Goal: Task Accomplishment & Management: Use online tool/utility

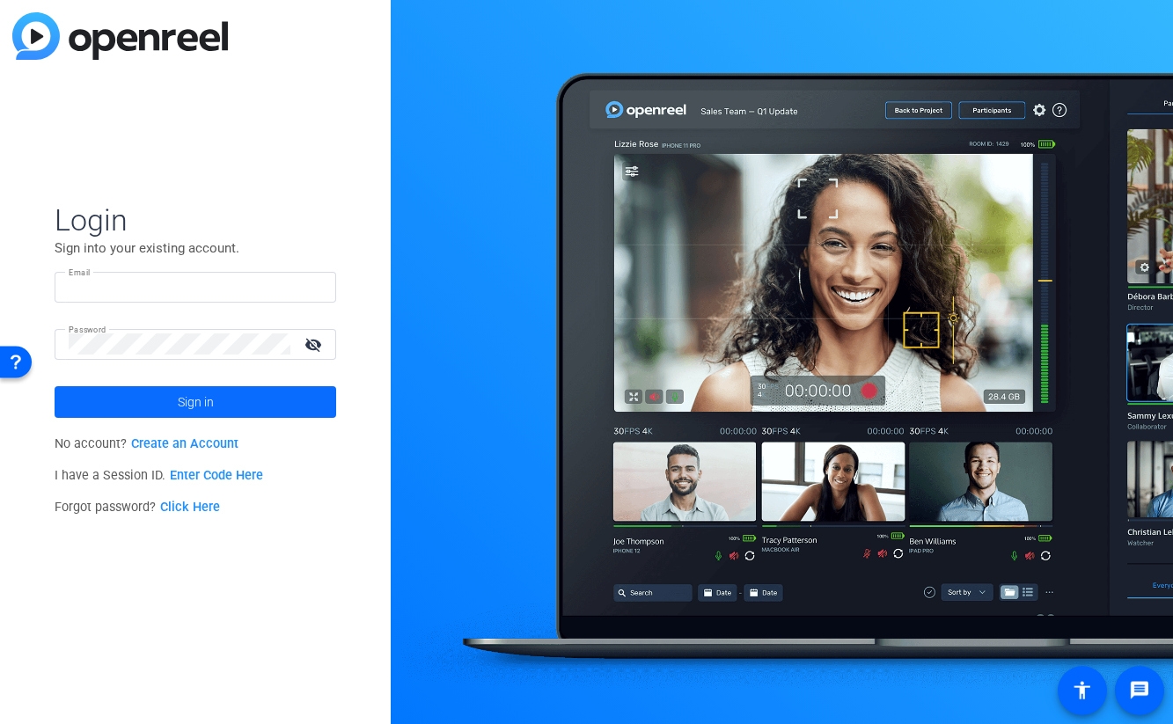
type input "[PERSON_NAME][EMAIL_ADDRESS][PERSON_NAME][DOMAIN_NAME]"
click at [203, 402] on span "Sign in" at bounding box center [196, 402] width 36 height 44
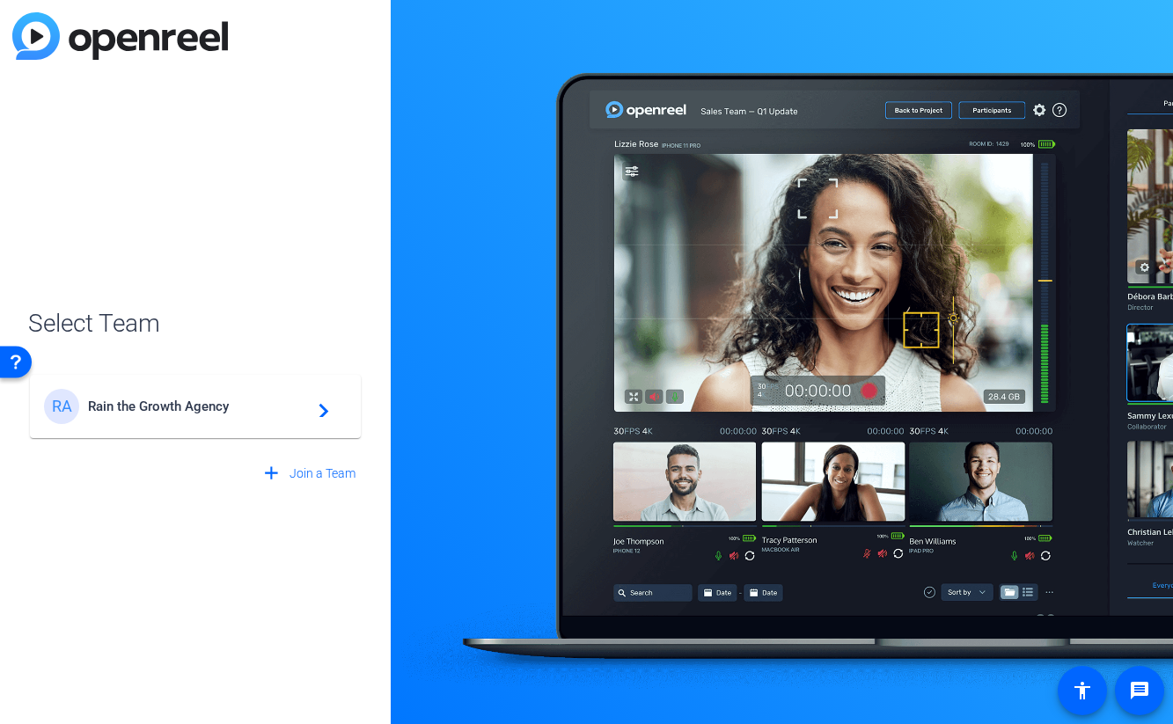
click at [174, 406] on span "Rain the Growth Agency" at bounding box center [198, 407] width 220 height 16
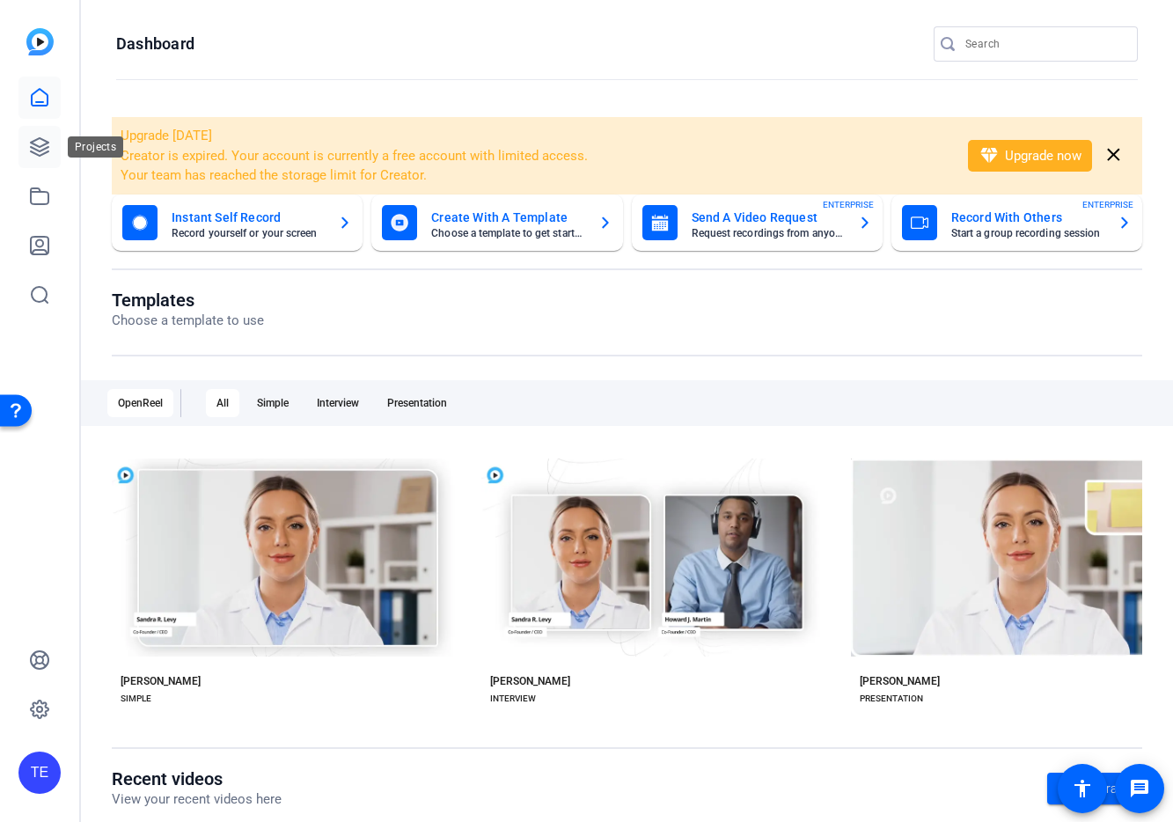
click at [39, 147] on icon at bounding box center [40, 147] width 18 height 18
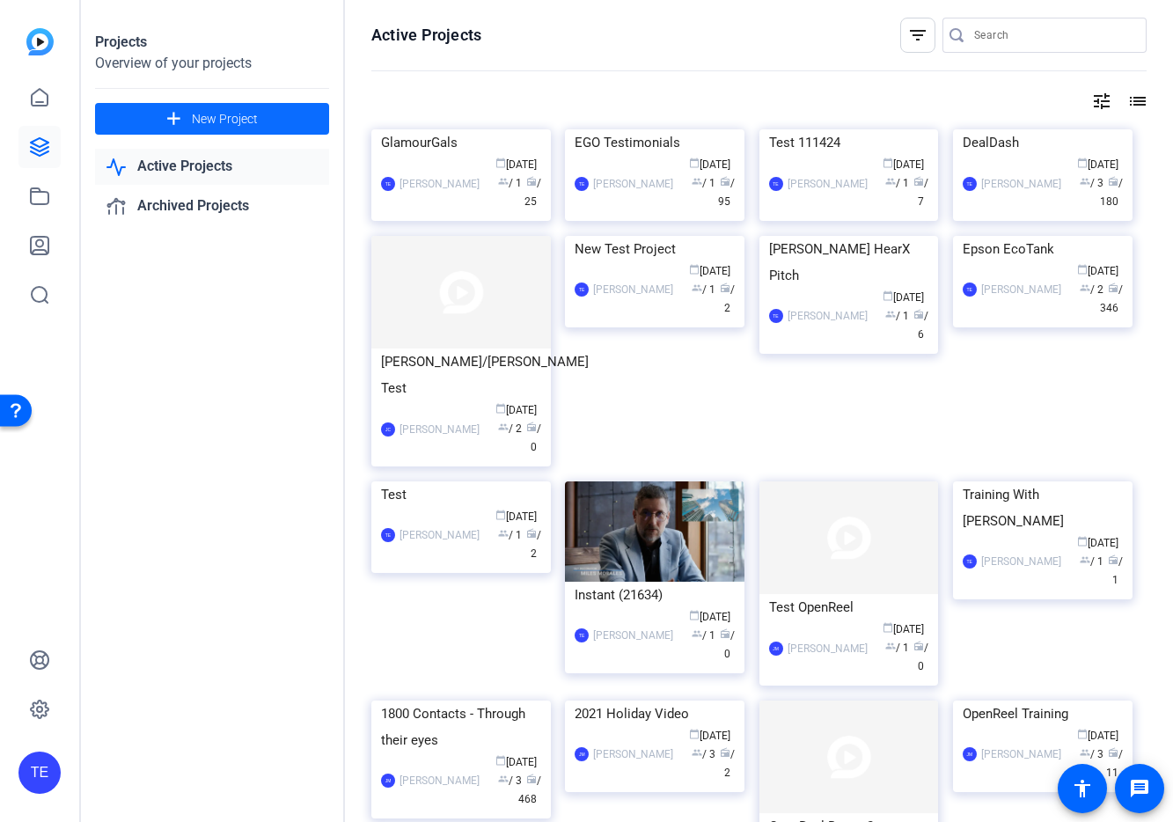
click at [202, 119] on span "New Project" at bounding box center [225, 119] width 66 height 18
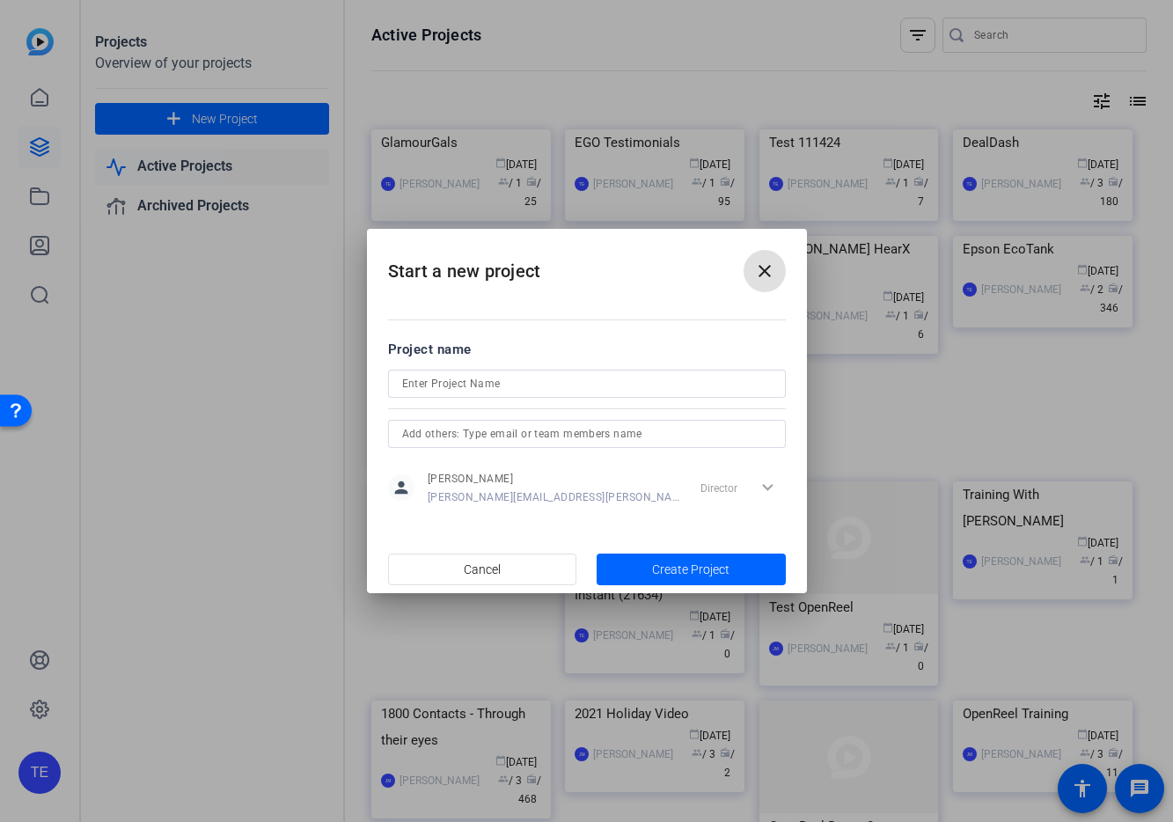
click at [509, 386] on input at bounding box center [587, 383] width 370 height 21
type input "ClearCaptions BTS"
click at [618, 437] on input "text" at bounding box center [587, 433] width 370 height 21
type input "[PERSON_NAME]"
click at [700, 568] on span "Create Project" at bounding box center [690, 569] width 77 height 18
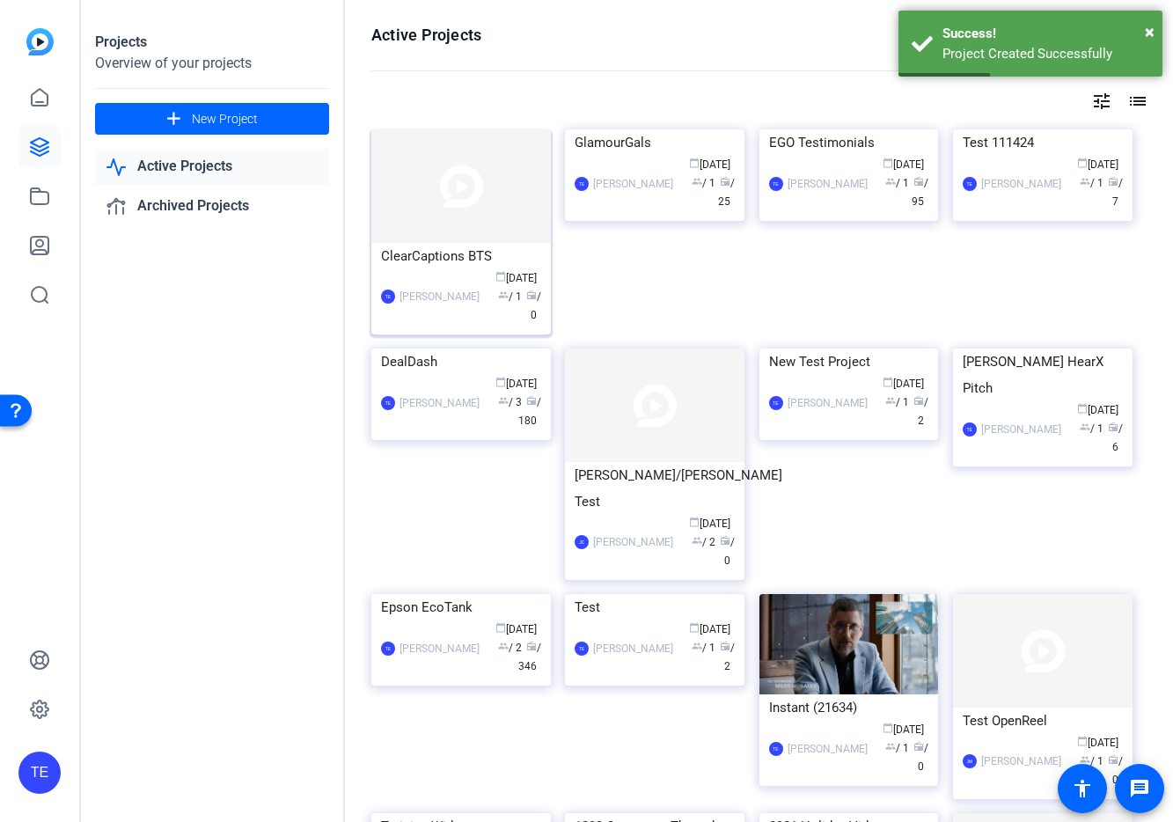
click at [439, 247] on div "ClearCaptions BTS" at bounding box center [461, 256] width 160 height 26
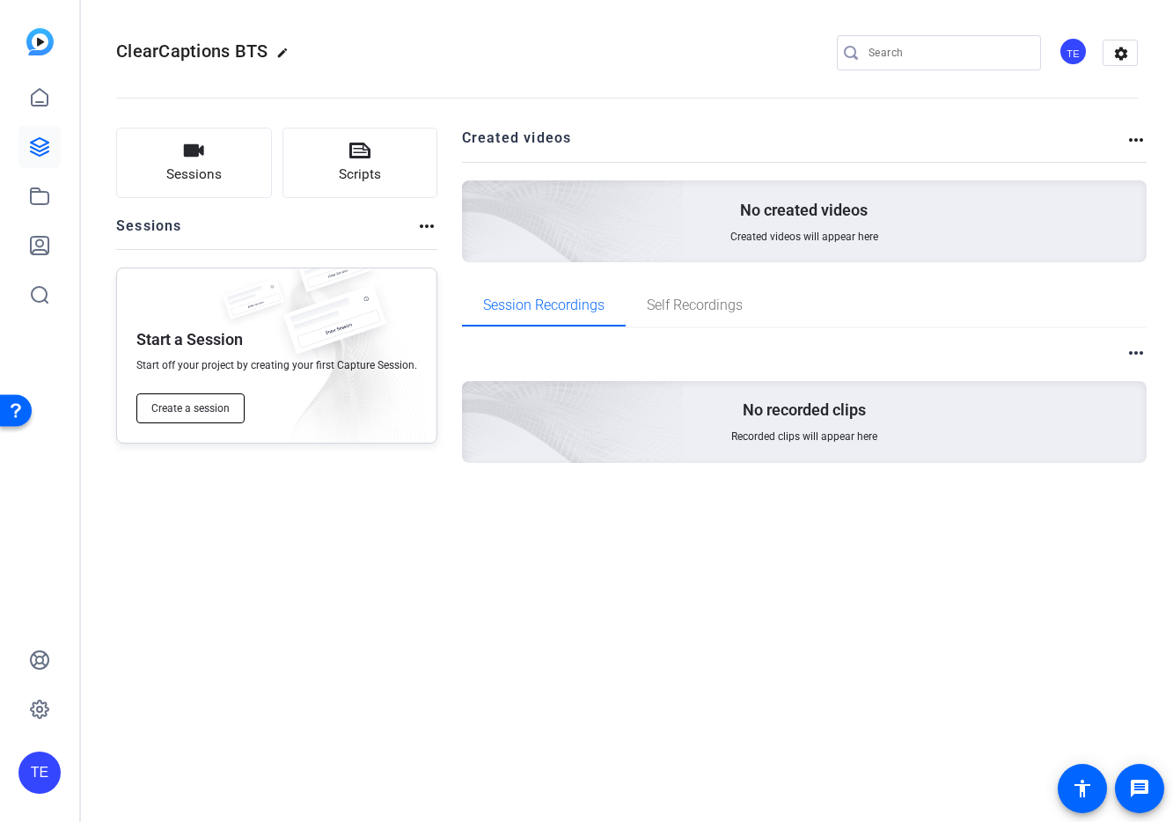
click at [195, 407] on span "Create a session" at bounding box center [190, 408] width 78 height 14
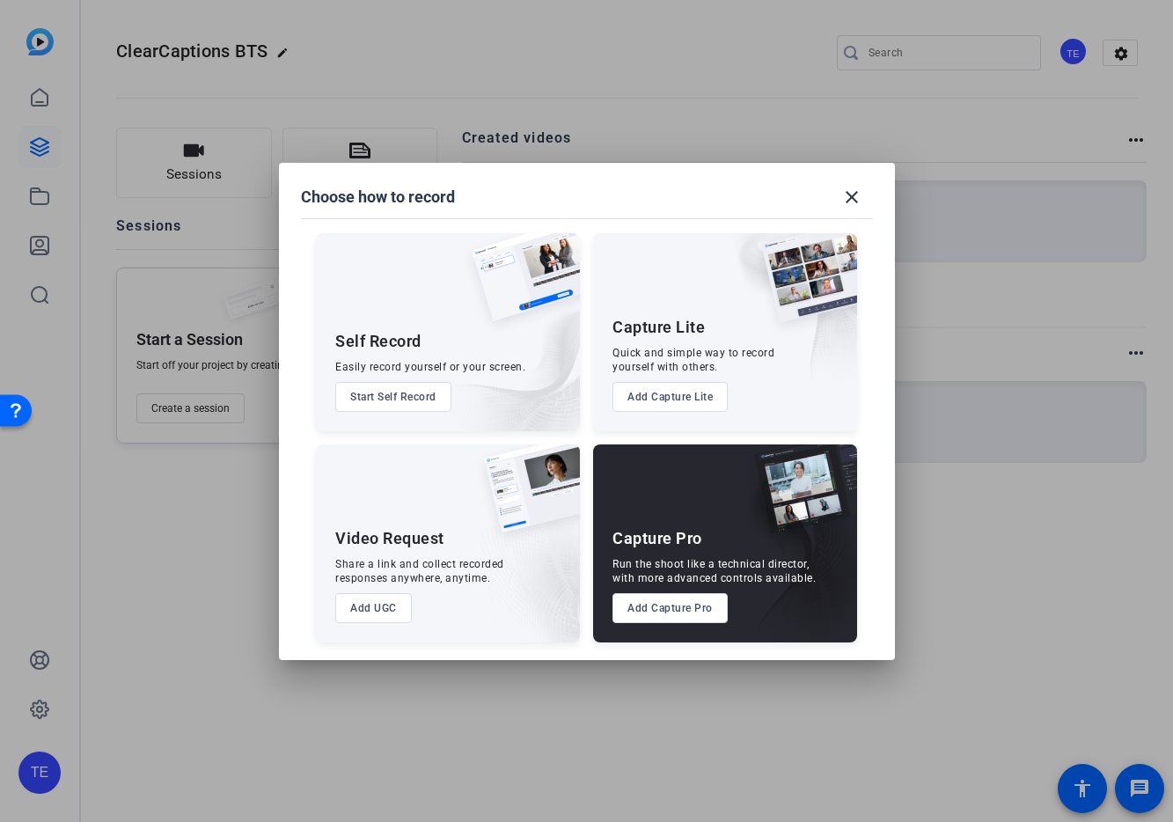
click at [696, 609] on button "Add Capture Pro" at bounding box center [669, 608] width 115 height 30
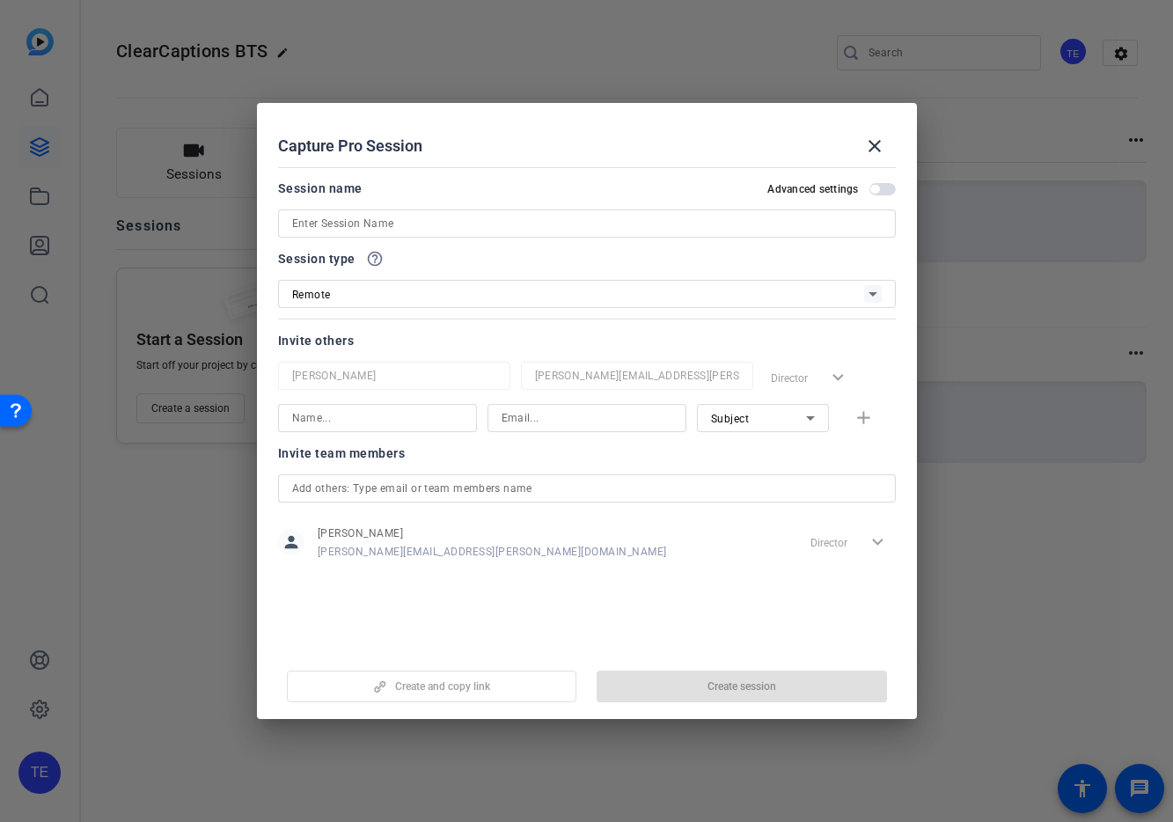
click at [431, 227] on input at bounding box center [587, 223] width 590 height 21
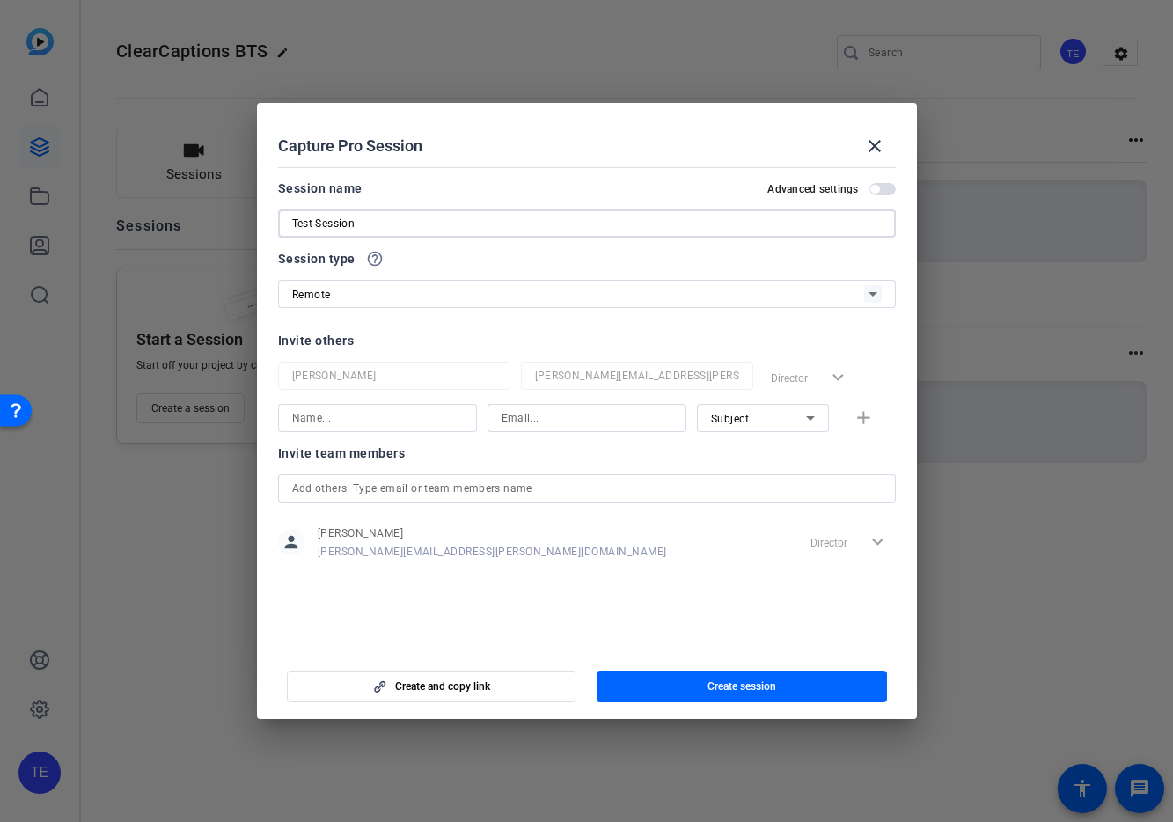
type input "Test Session"
click at [378, 421] on input at bounding box center [377, 417] width 171 height 21
type input "GMAIL"
type input "[PERSON_NAME][EMAIL_ADDRESS][PERSON_NAME][DOMAIN_NAME]"
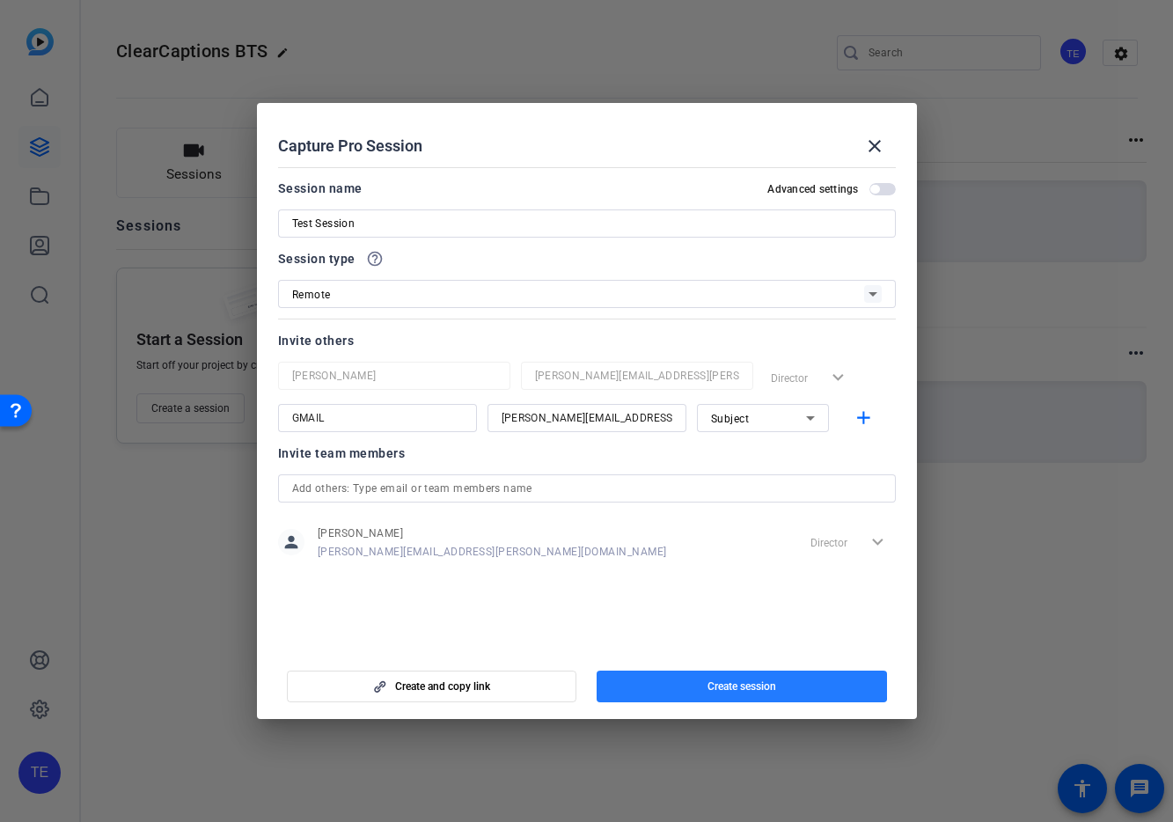
click at [740, 681] on span "Create session" at bounding box center [741, 686] width 69 height 14
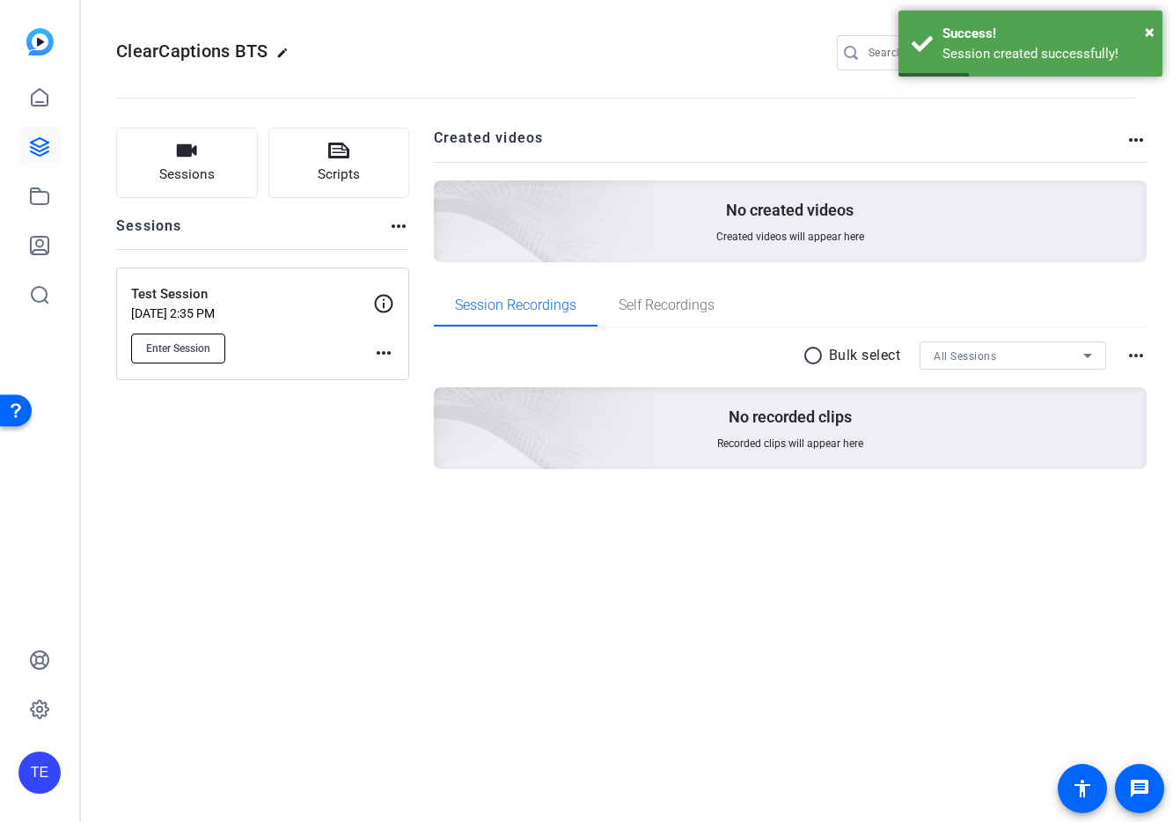
click at [186, 349] on span "Enter Session" at bounding box center [178, 348] width 64 height 14
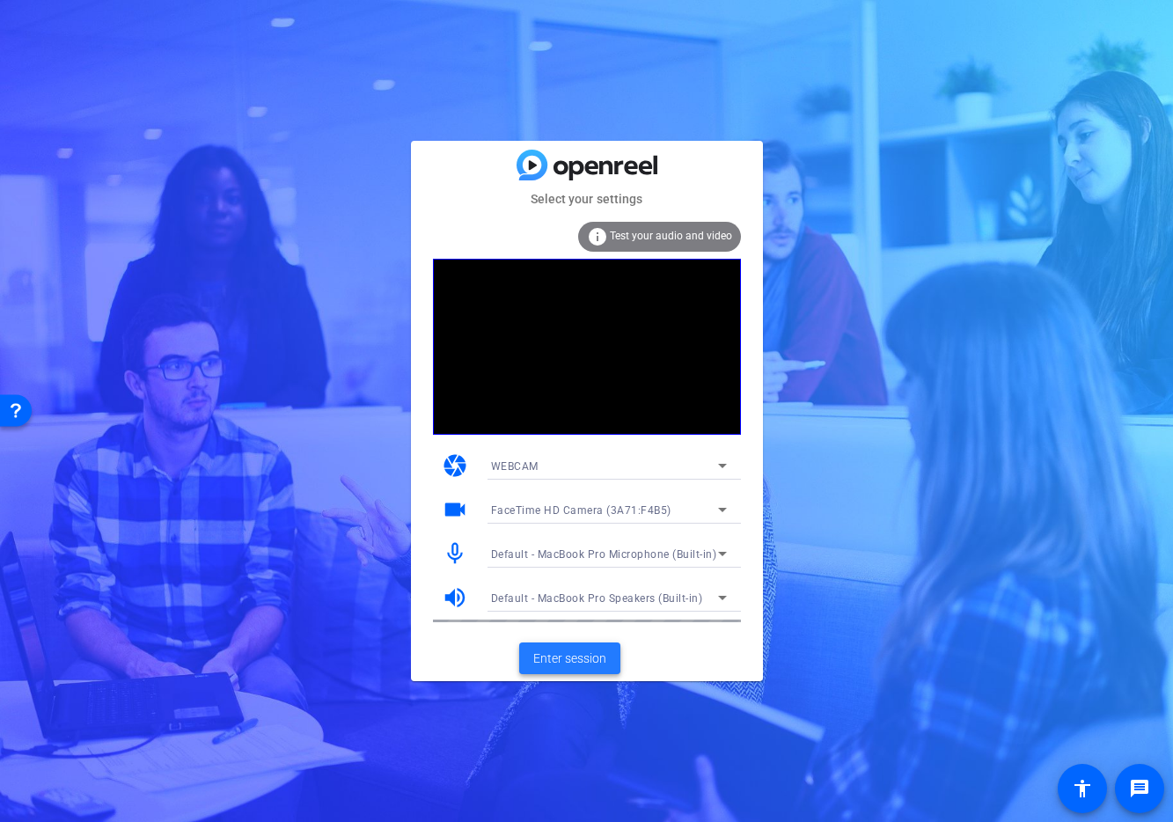
click at [575, 657] on span "Enter session" at bounding box center [569, 658] width 73 height 18
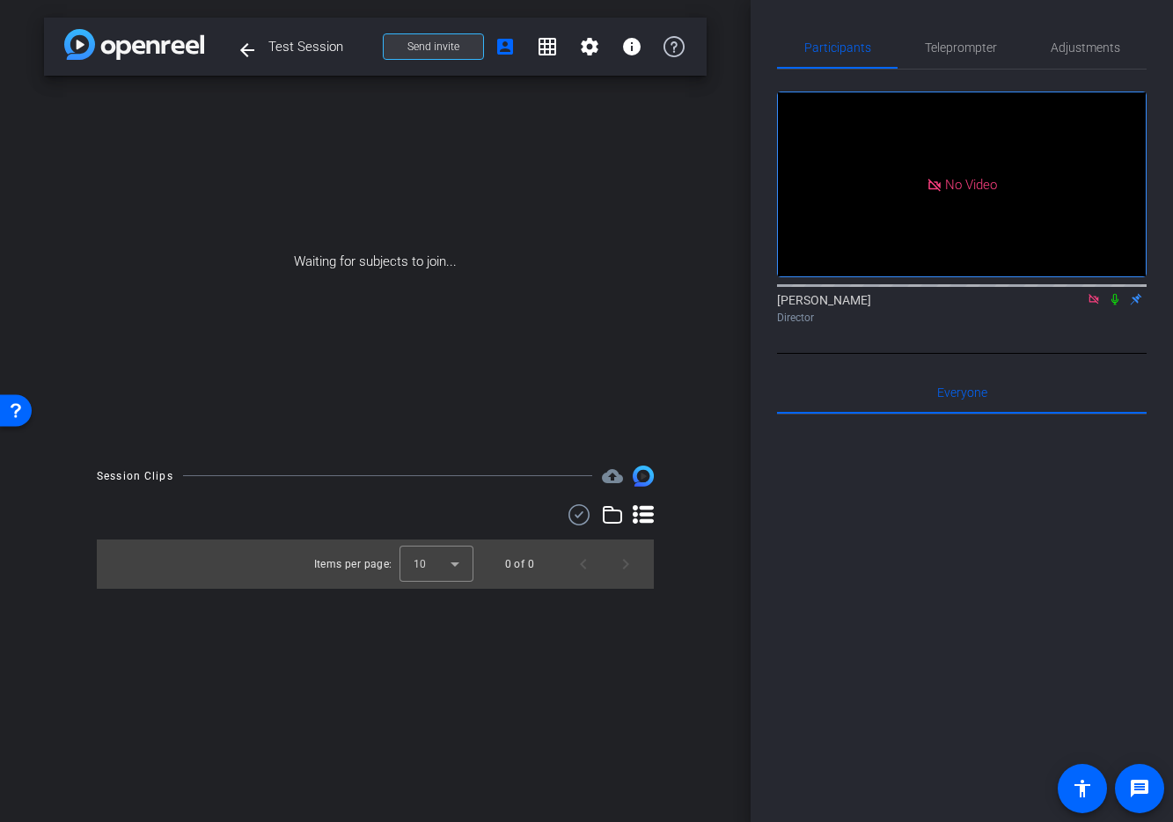
click at [451, 53] on span "Send invite" at bounding box center [433, 47] width 52 height 14
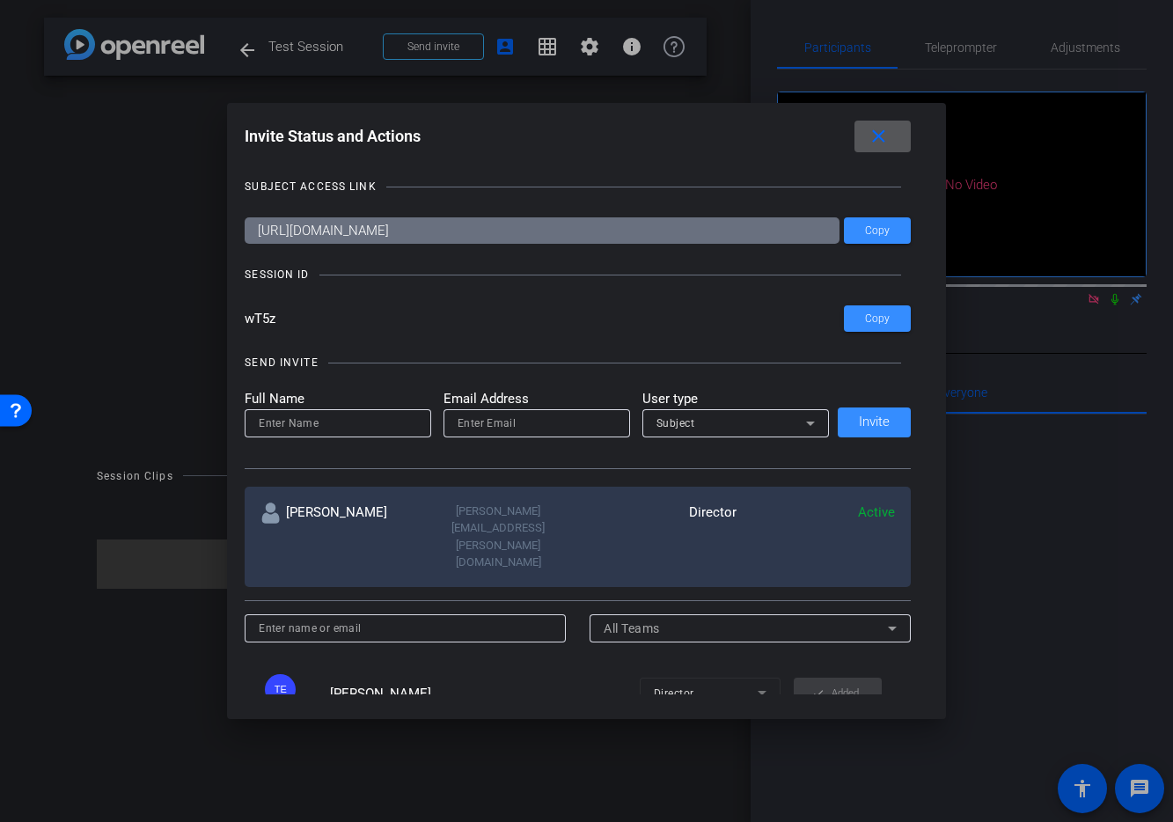
click at [361, 427] on input at bounding box center [338, 423] width 158 height 21
type input "SUBJECTS Templeton"
click at [501, 420] on input "email" at bounding box center [537, 423] width 158 height 21
type input "[PERSON_NAME][EMAIL_ADDRESS][PERSON_NAME][DOMAIN_NAME]"
click at [881, 419] on span "Invite" at bounding box center [874, 421] width 31 height 13
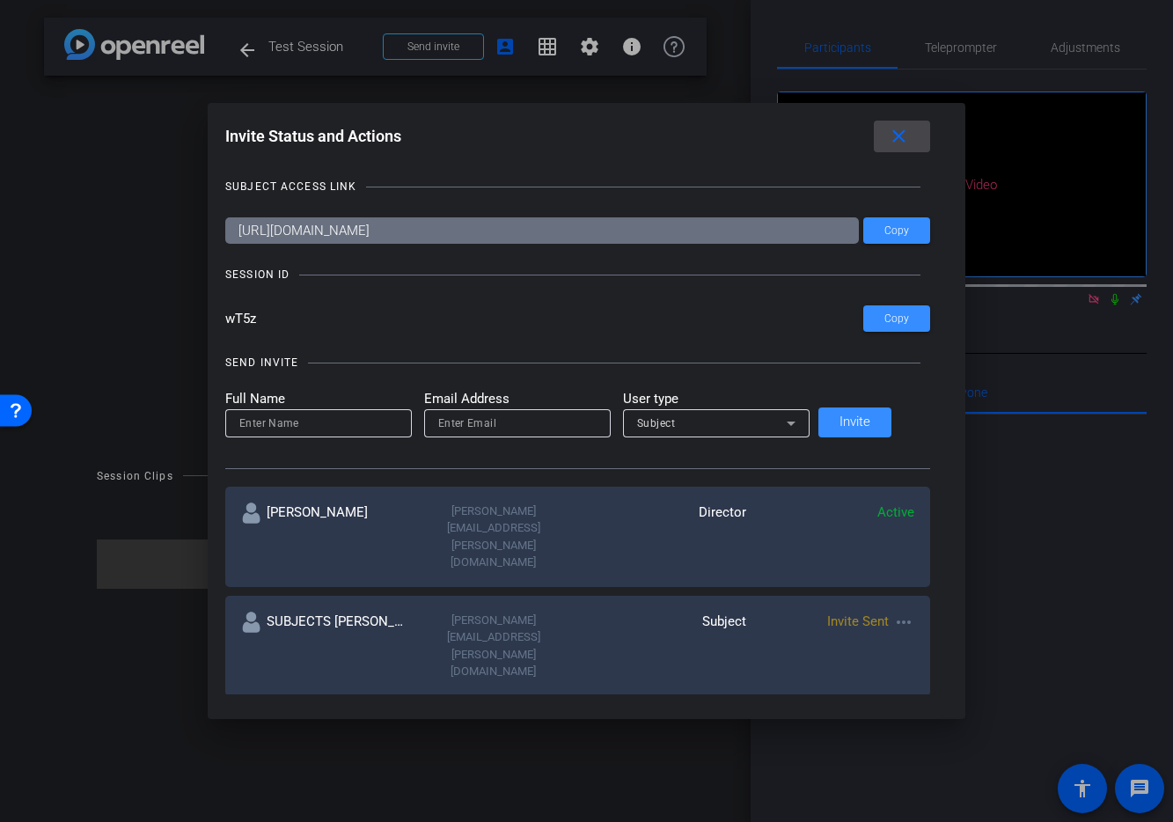
click at [888, 139] on mat-icon "close" at bounding box center [899, 137] width 22 height 22
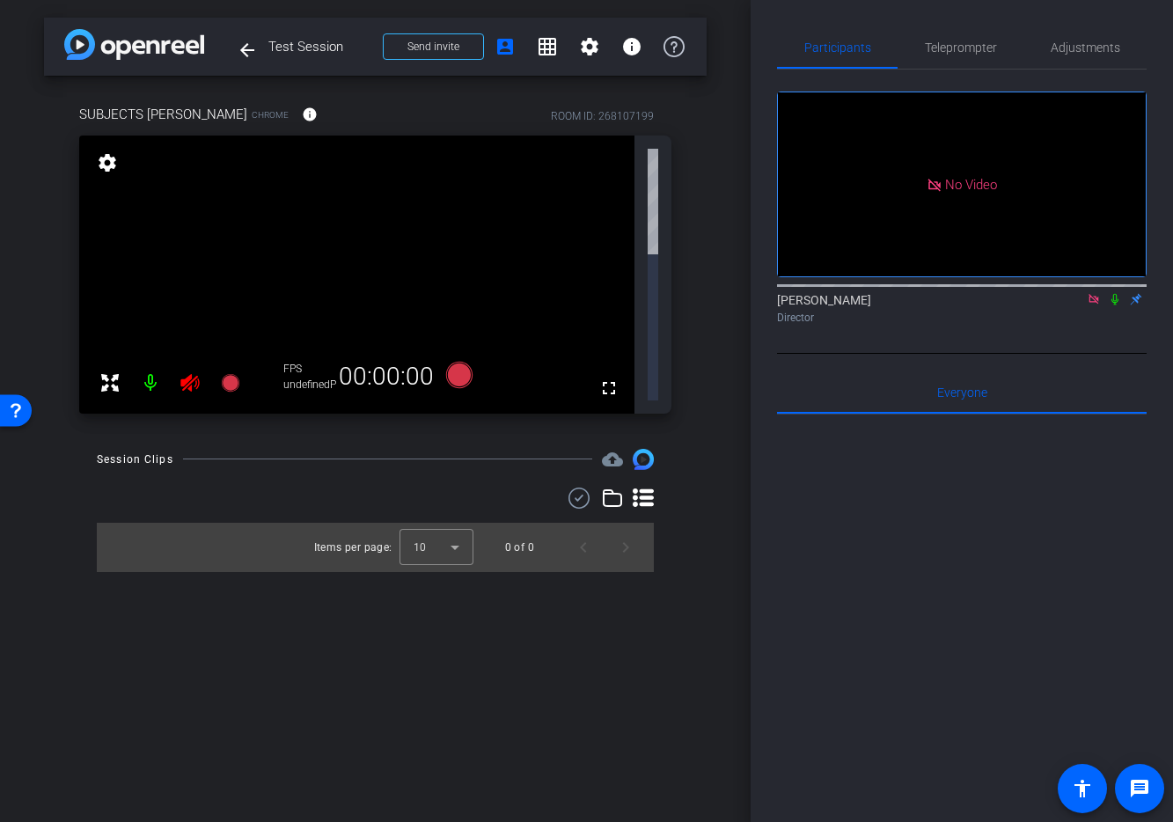
click at [1117, 305] on icon at bounding box center [1114, 299] width 7 height 11
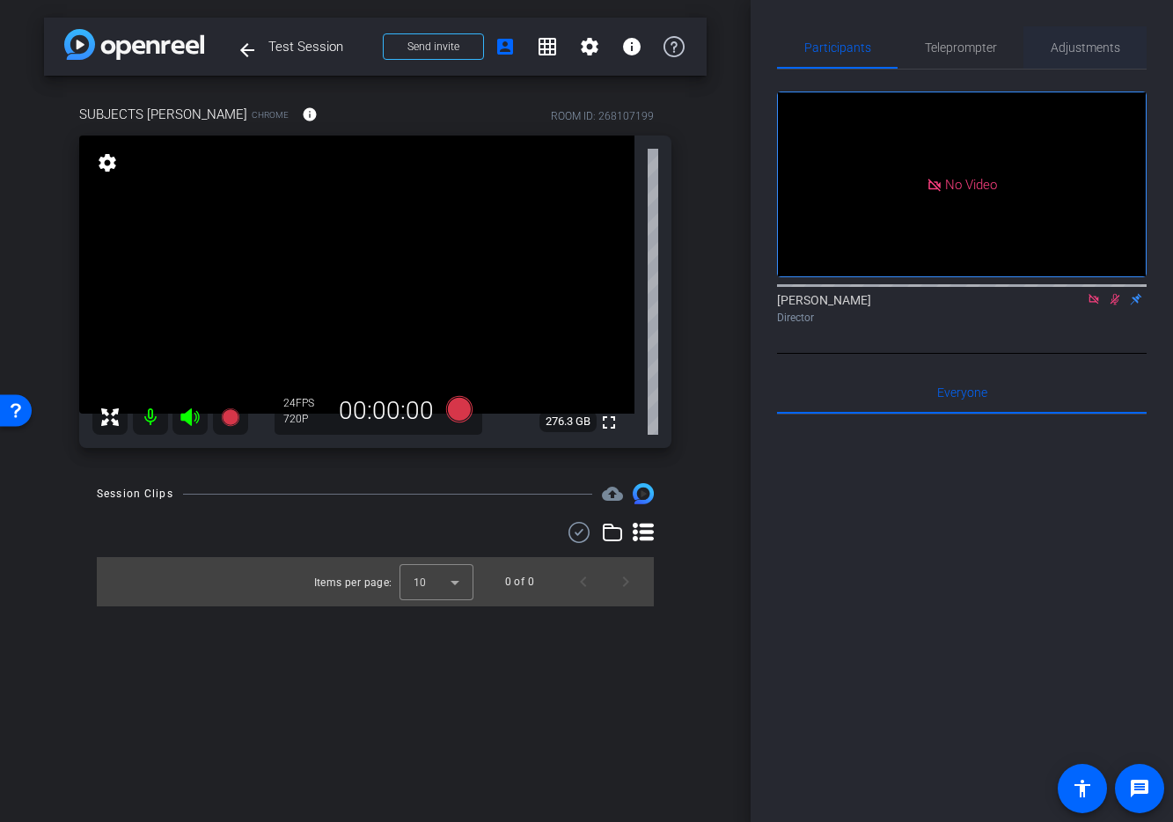
click at [1074, 44] on span "Adjustments" at bounding box center [1086, 47] width 70 height 12
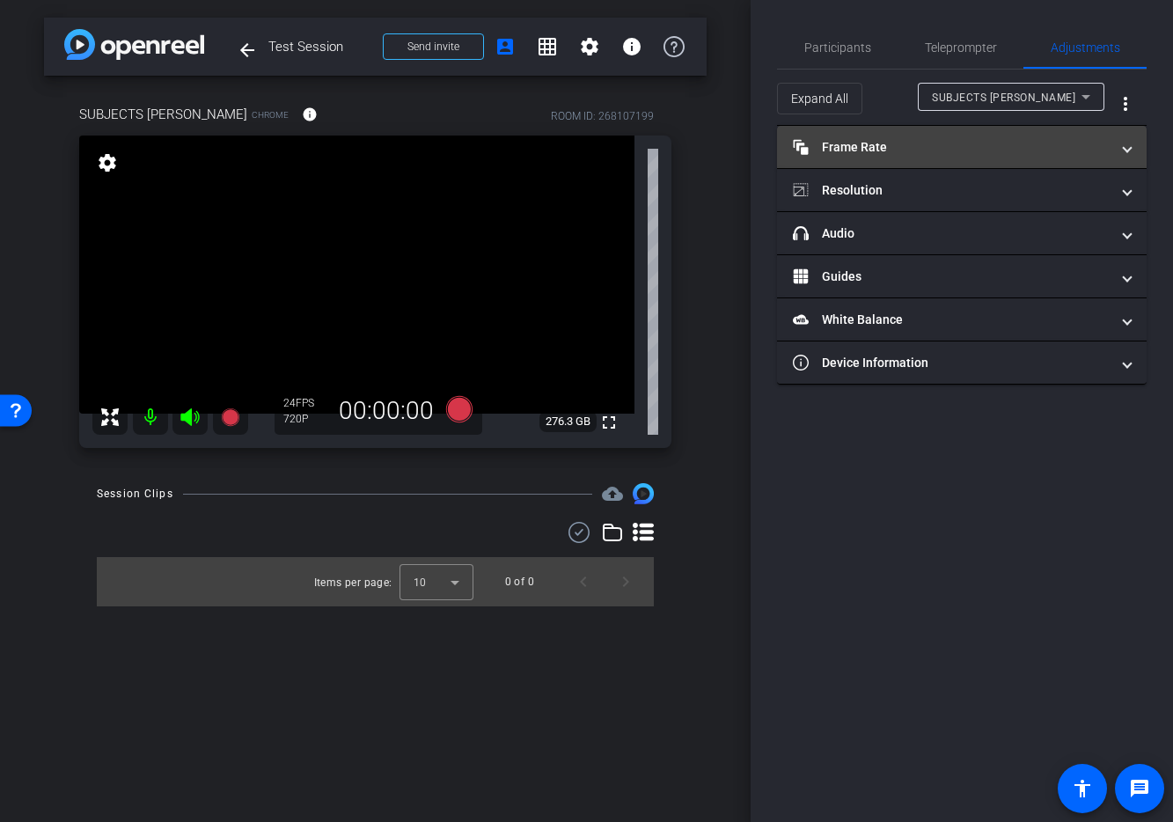
click at [862, 149] on mat-panel-title "Frame Rate Frame Rate" at bounding box center [951, 147] width 317 height 18
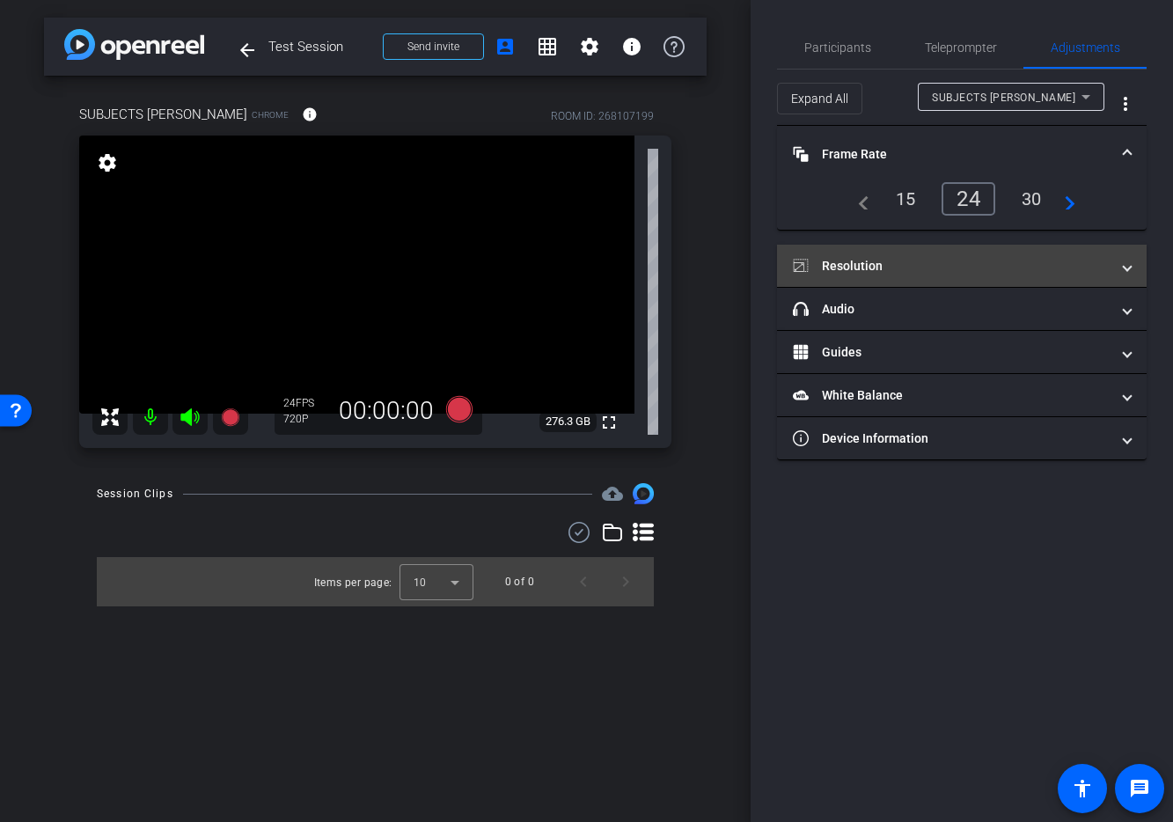
click at [868, 267] on mat-panel-title "Resolution" at bounding box center [951, 266] width 317 height 18
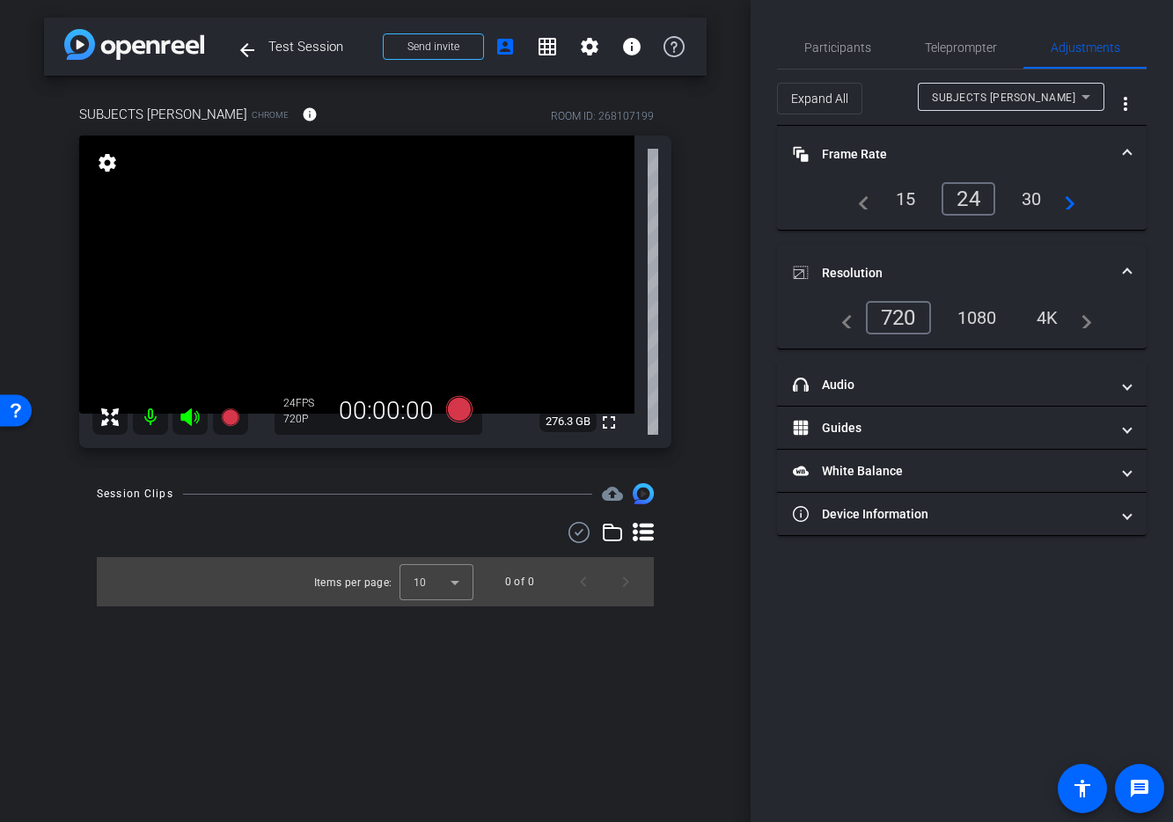
click at [1052, 316] on div "4K" at bounding box center [1047, 318] width 48 height 30
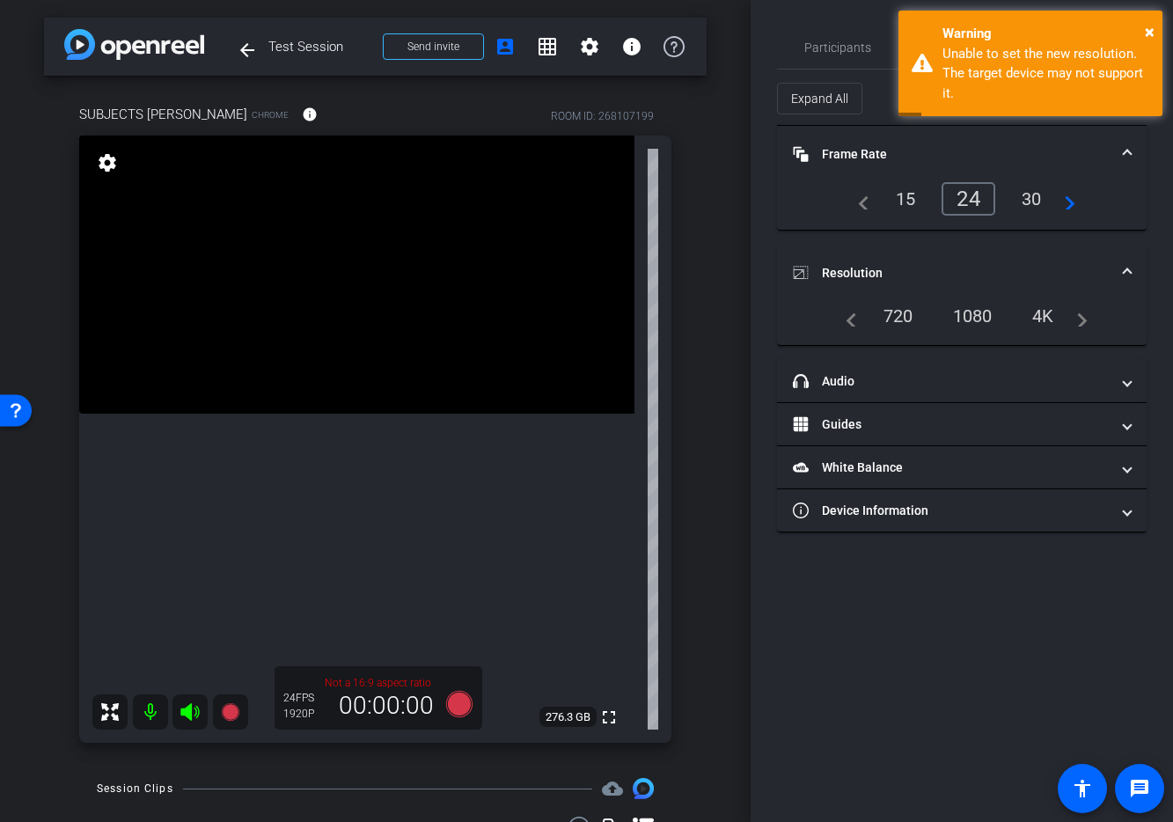
click at [971, 313] on div "1080" at bounding box center [973, 316] width 66 height 30
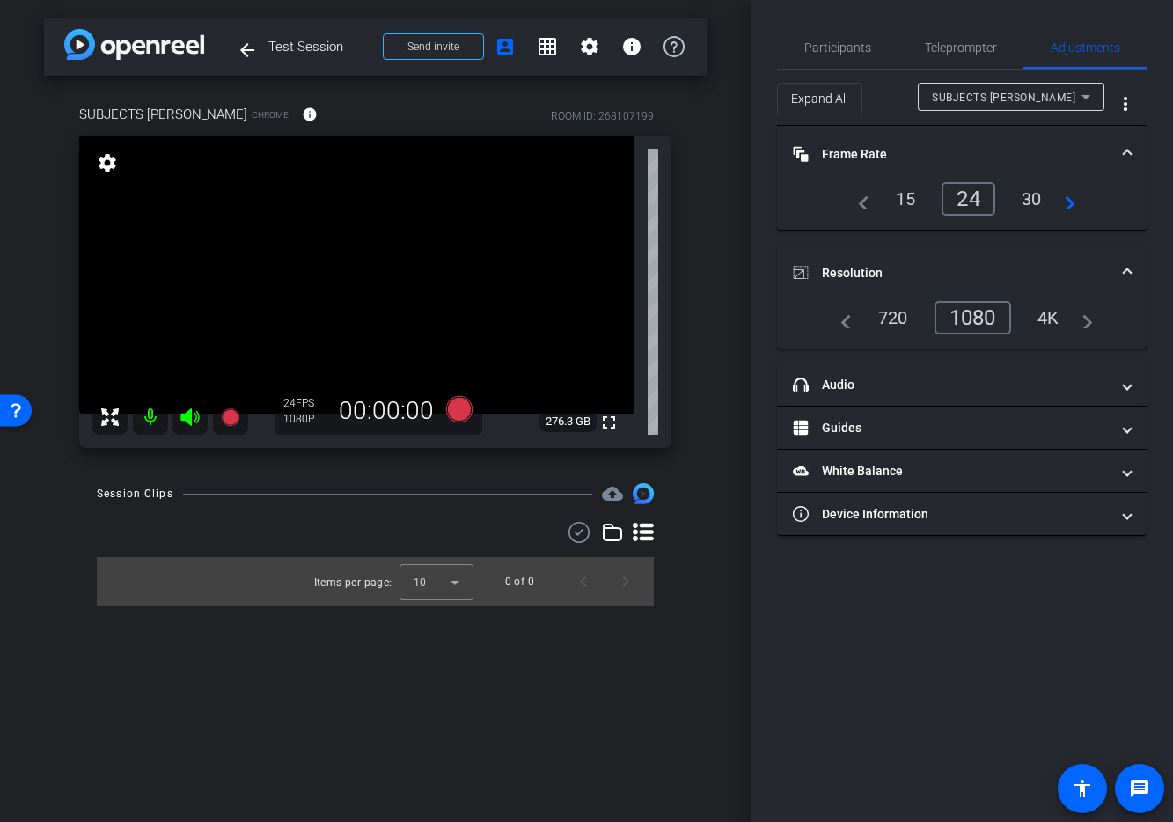
click at [1070, 202] on mat-icon "navigate_next" at bounding box center [1064, 198] width 21 height 21
click at [1071, 202] on mat-icon "navigate_next" at bounding box center [1064, 198] width 21 height 21
click at [907, 196] on div "24" at bounding box center [910, 198] width 54 height 33
click at [983, 312] on div "1080" at bounding box center [972, 317] width 77 height 33
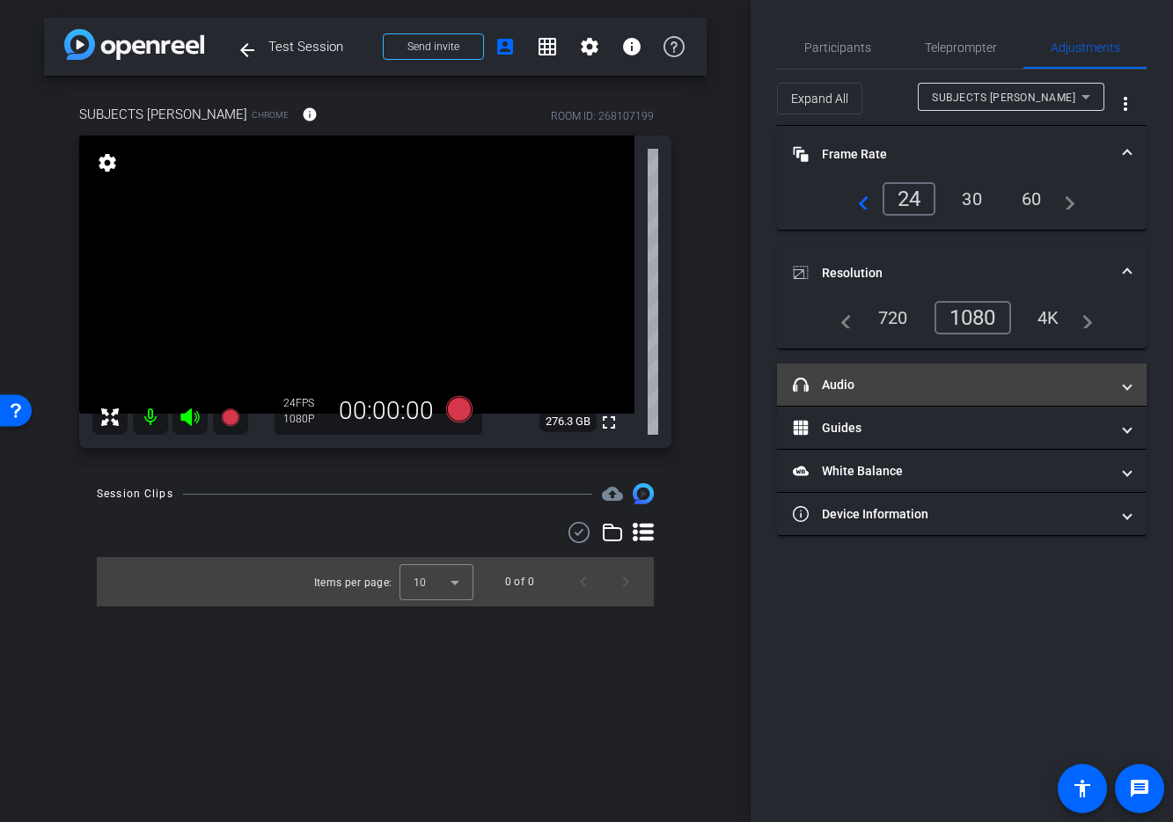
click at [917, 393] on mat-expansion-panel-header "headphone icon Audio" at bounding box center [962, 384] width 370 height 42
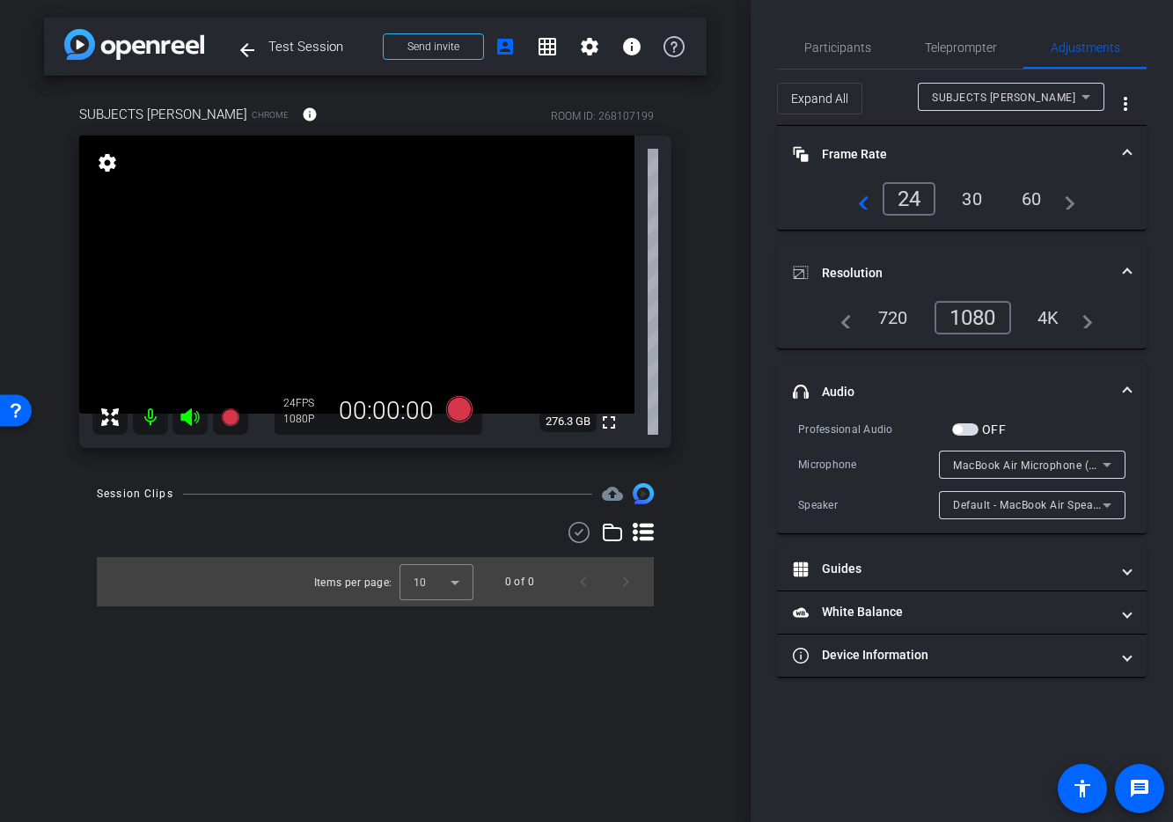
click at [965, 429] on span "button" at bounding box center [965, 429] width 26 height 12
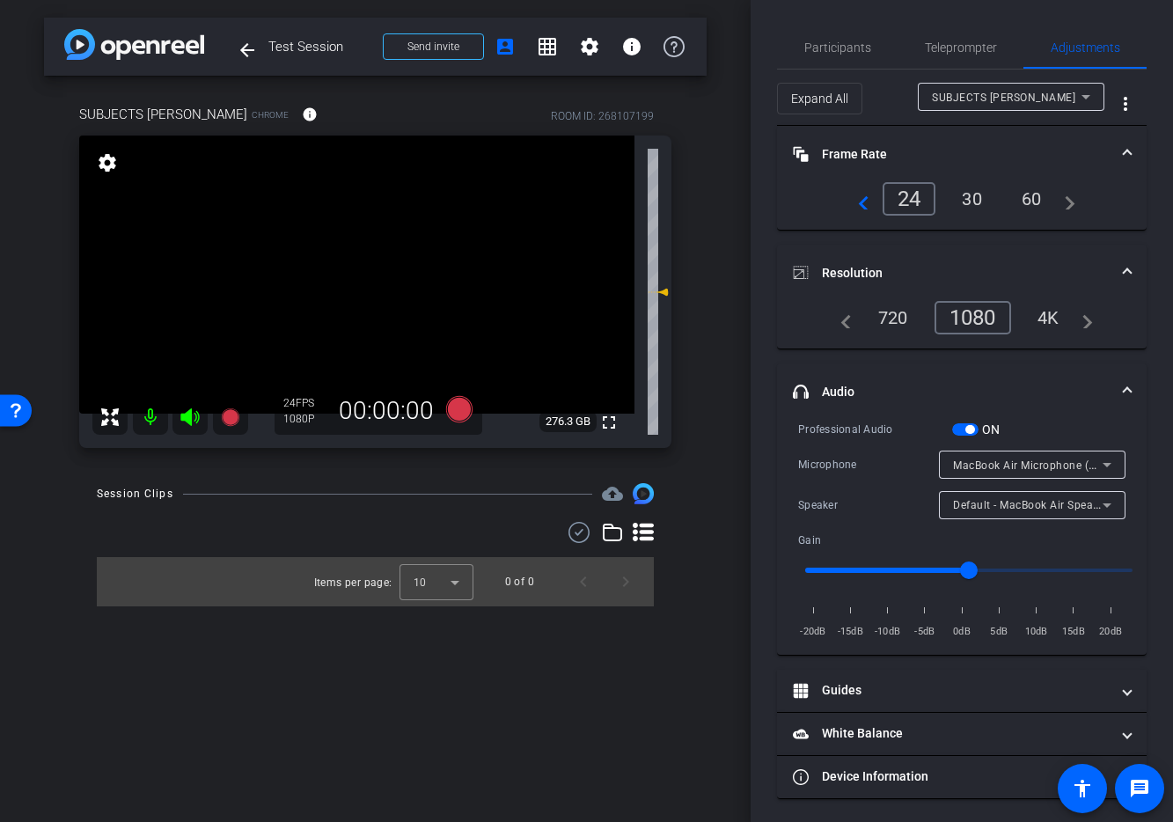
scroll to position [4, 0]
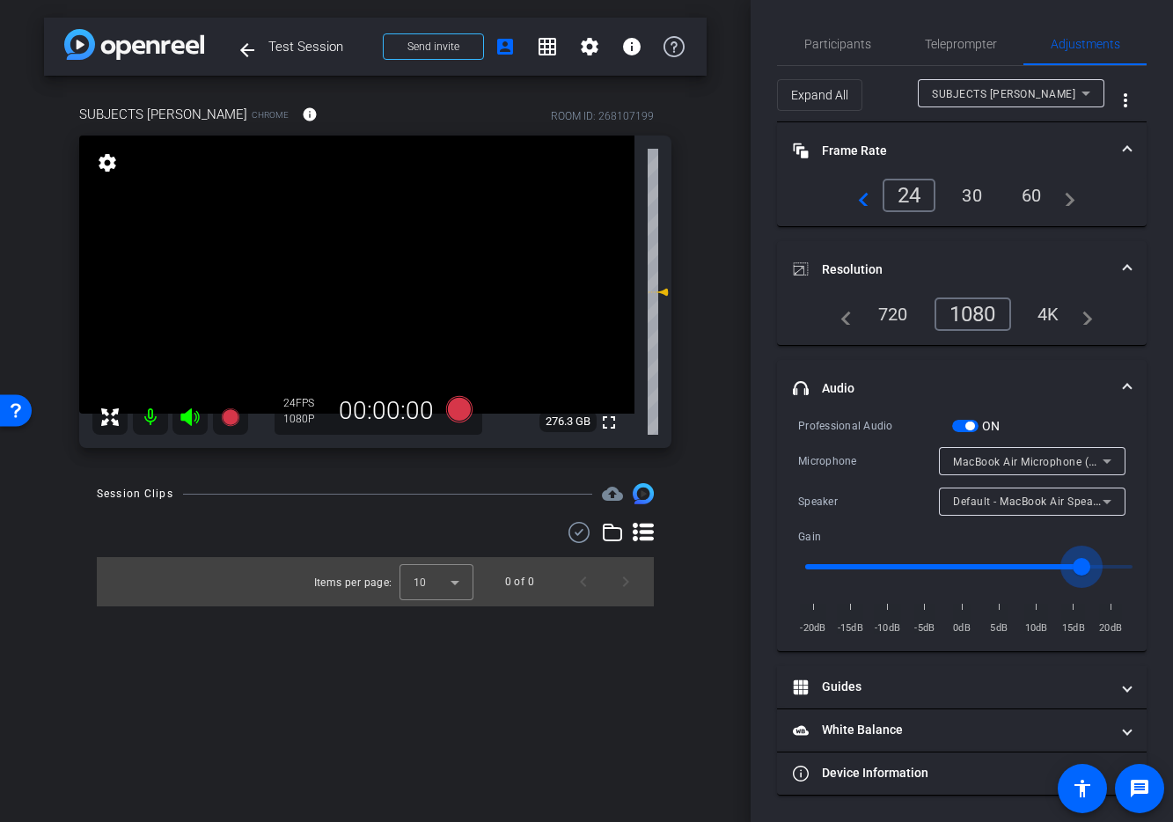
drag, startPoint x: 1014, startPoint y: 568, endPoint x: 1089, endPoint y: 576, distance: 76.1
type input "1.7"
click at [1089, 576] on input "range" at bounding box center [969, 566] width 364 height 39
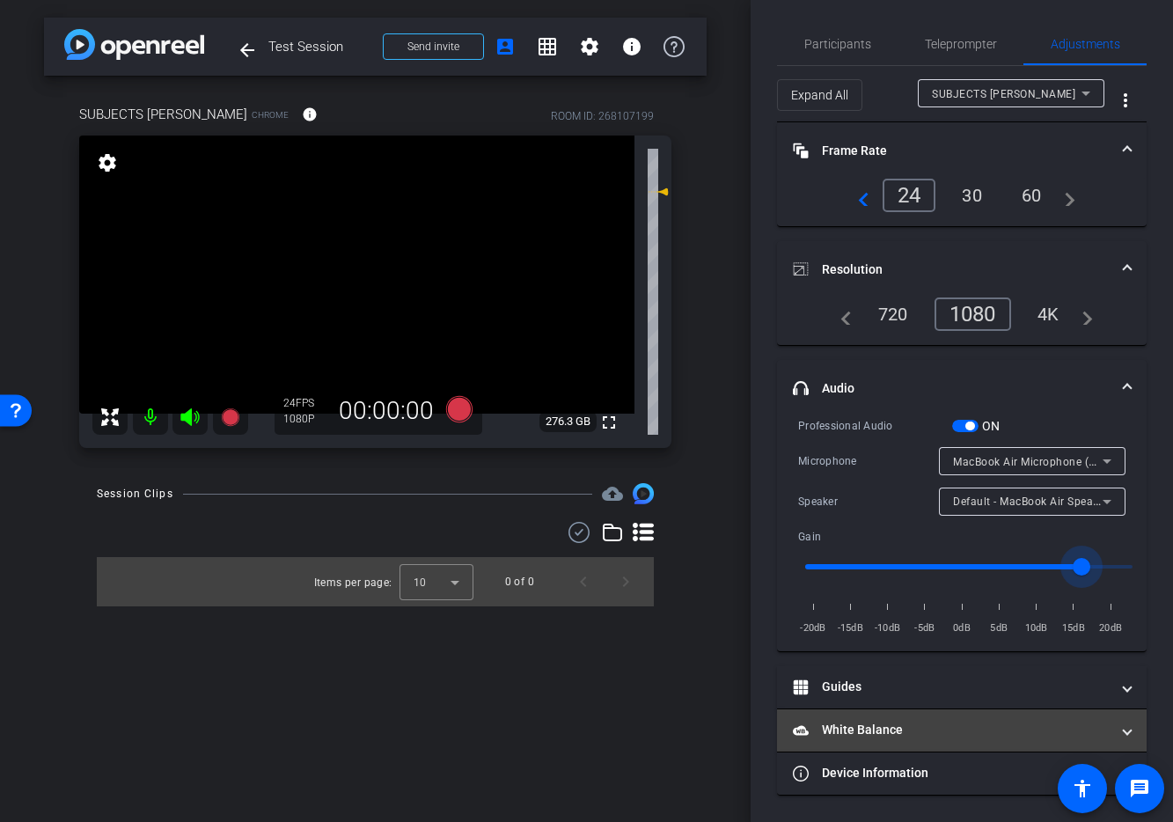
click at [1124, 730] on span at bounding box center [1127, 730] width 7 height 18
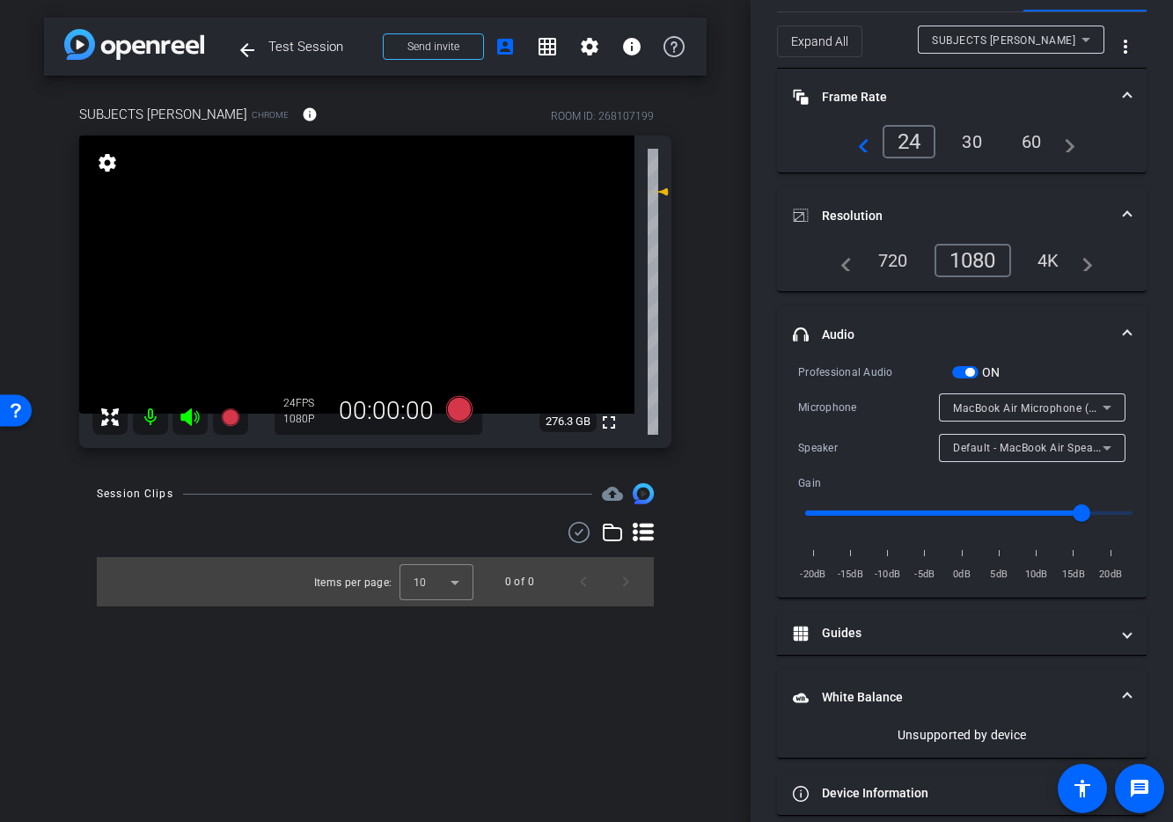
scroll to position [77, 0]
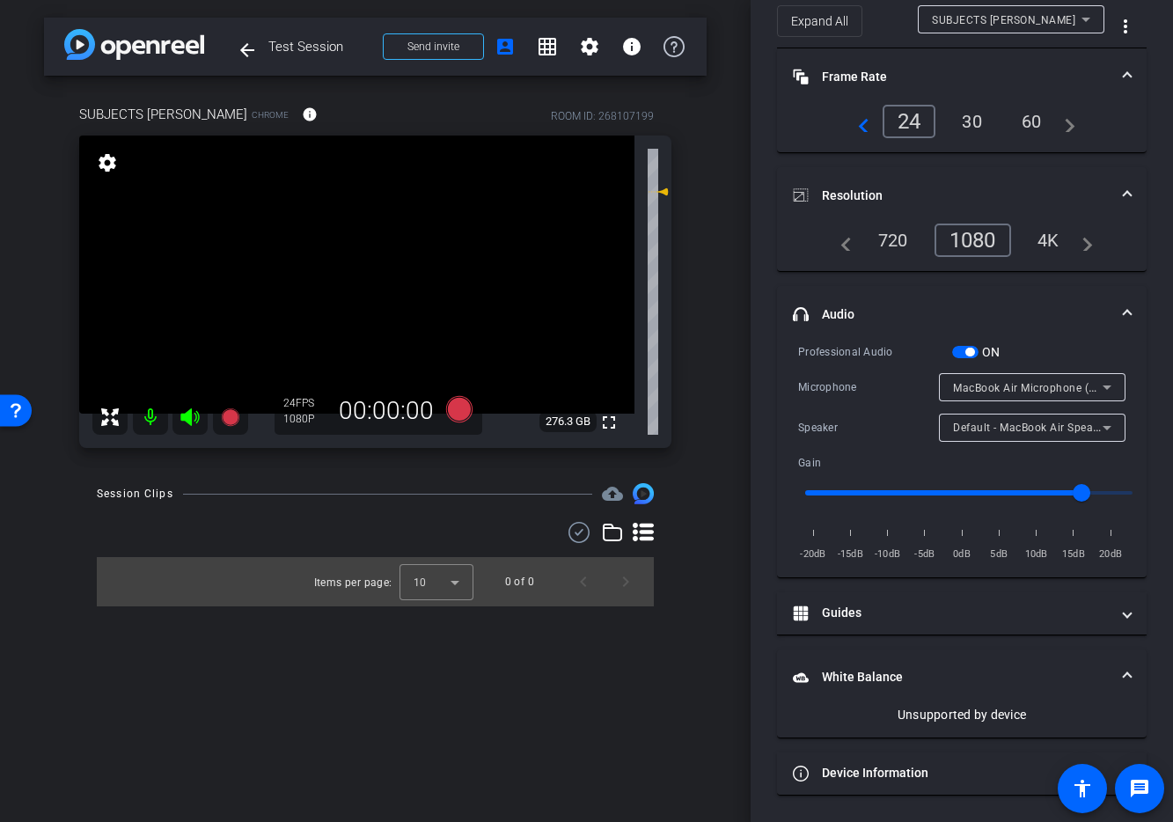
click at [1131, 676] on span at bounding box center [1127, 677] width 7 height 18
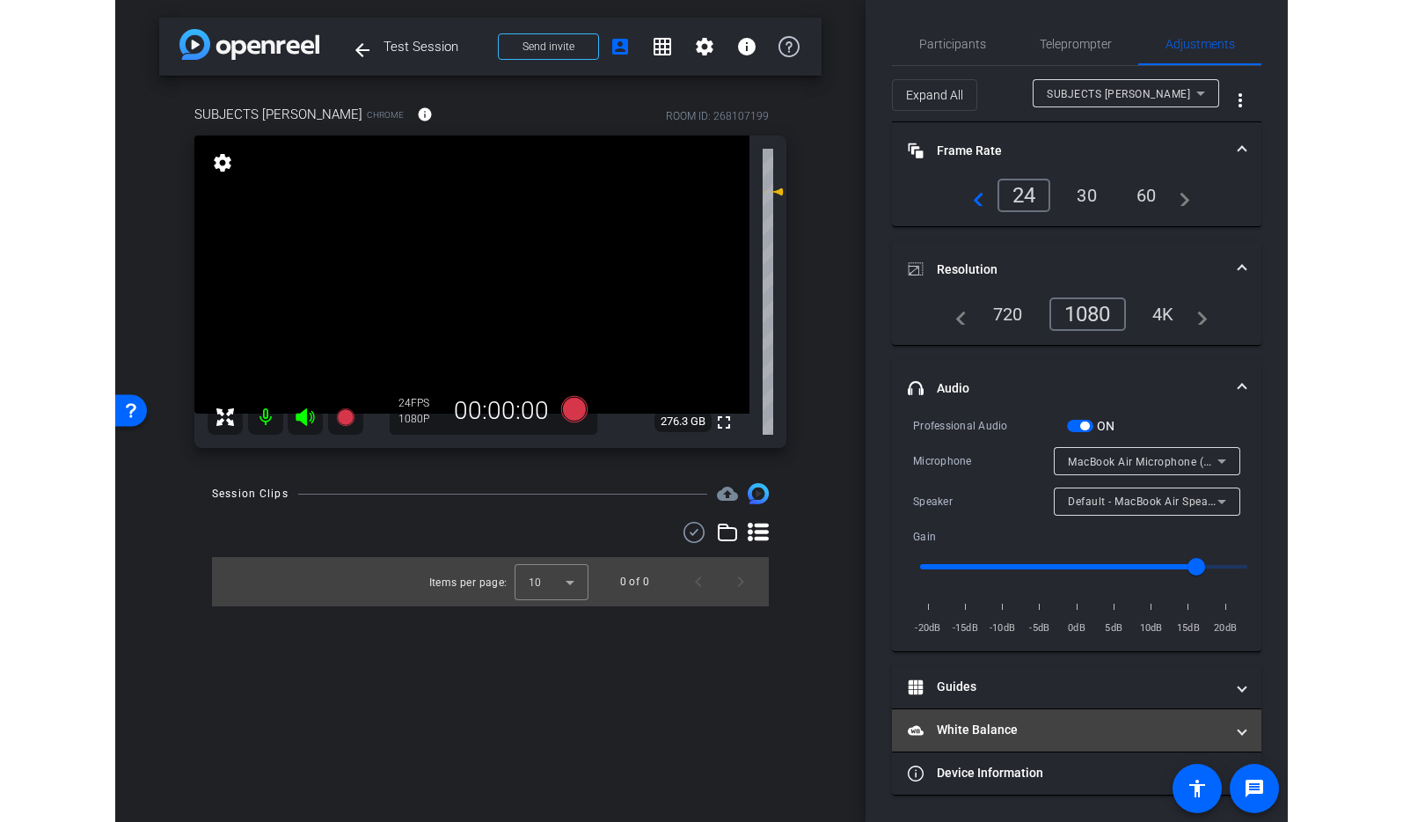
scroll to position [4, 0]
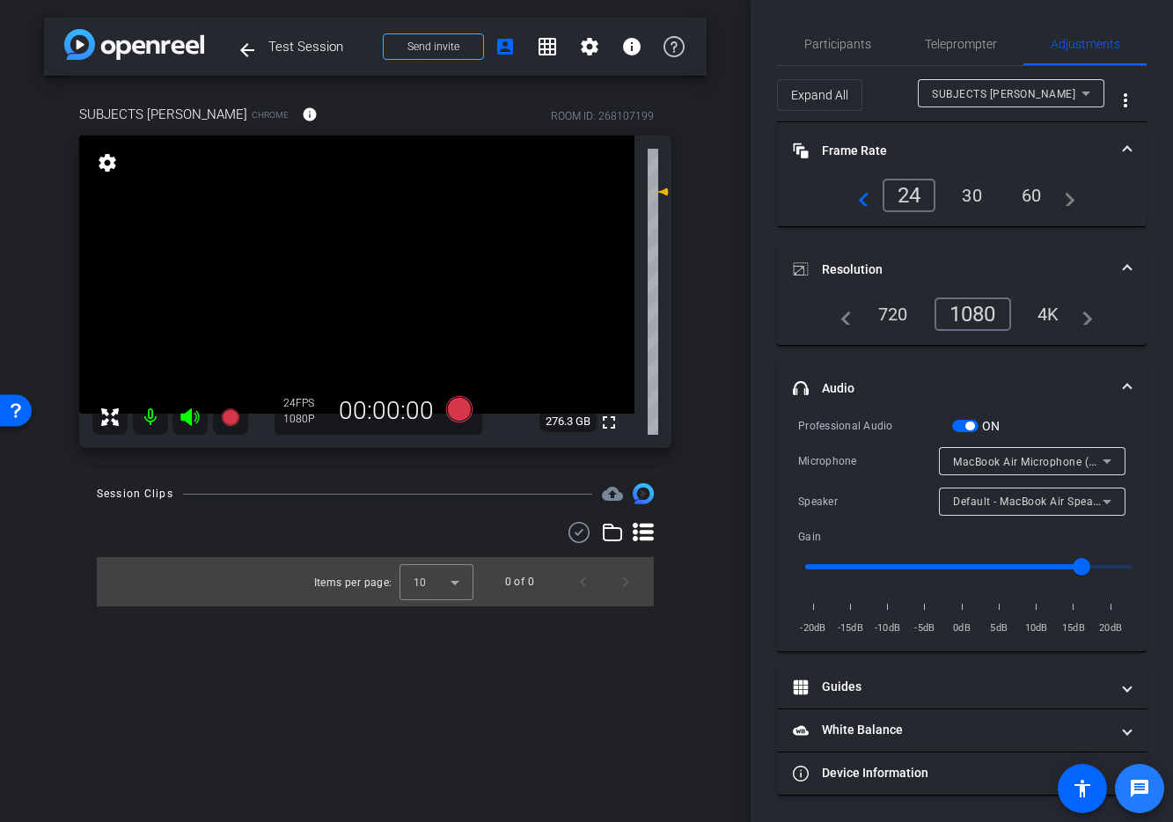
click at [1121, 767] on span at bounding box center [1139, 788] width 42 height 42
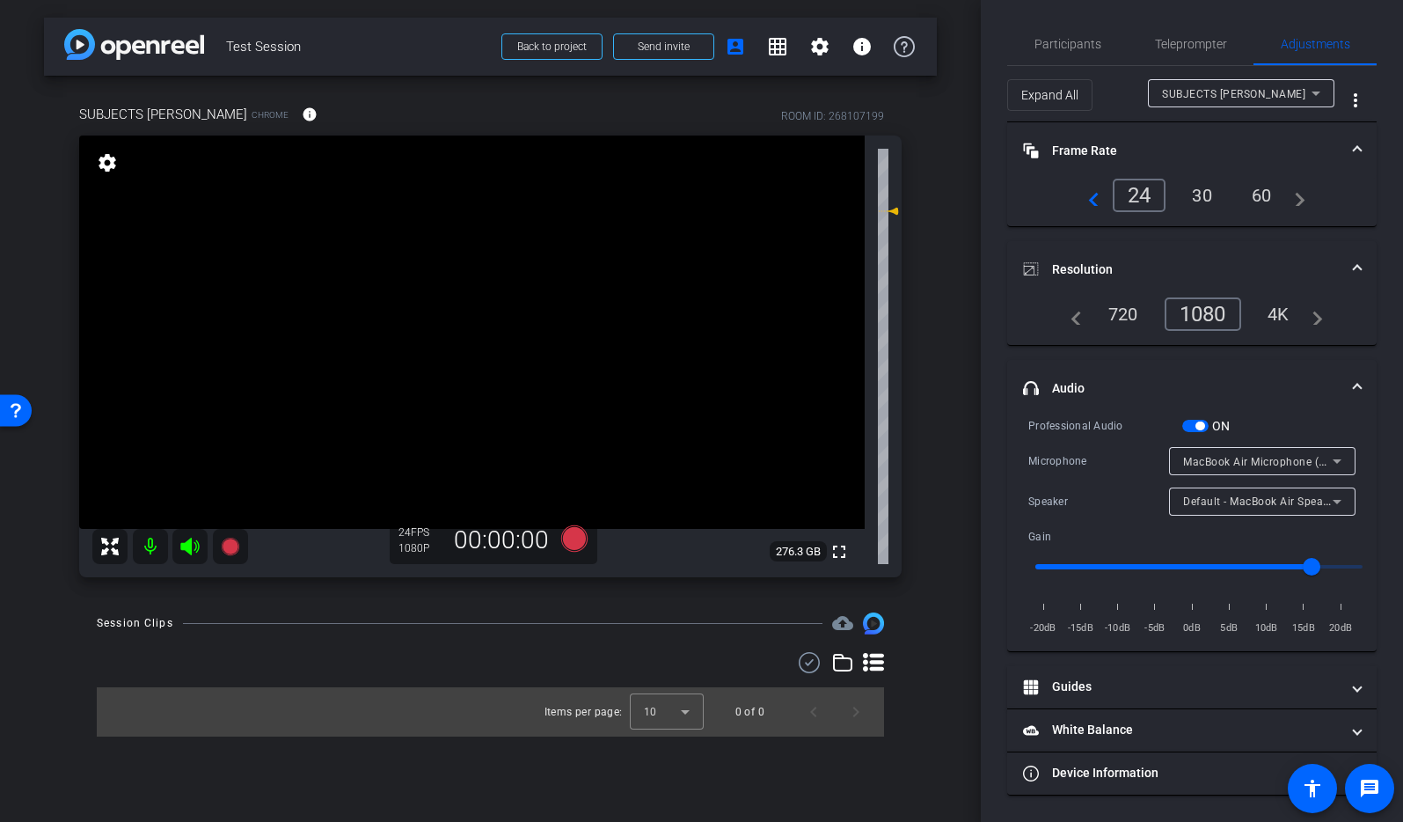
click at [1074, 319] on mat-icon "navigate_before" at bounding box center [1071, 314] width 21 height 21
click at [1172, 312] on div "4K" at bounding box center [1279, 314] width 48 height 30
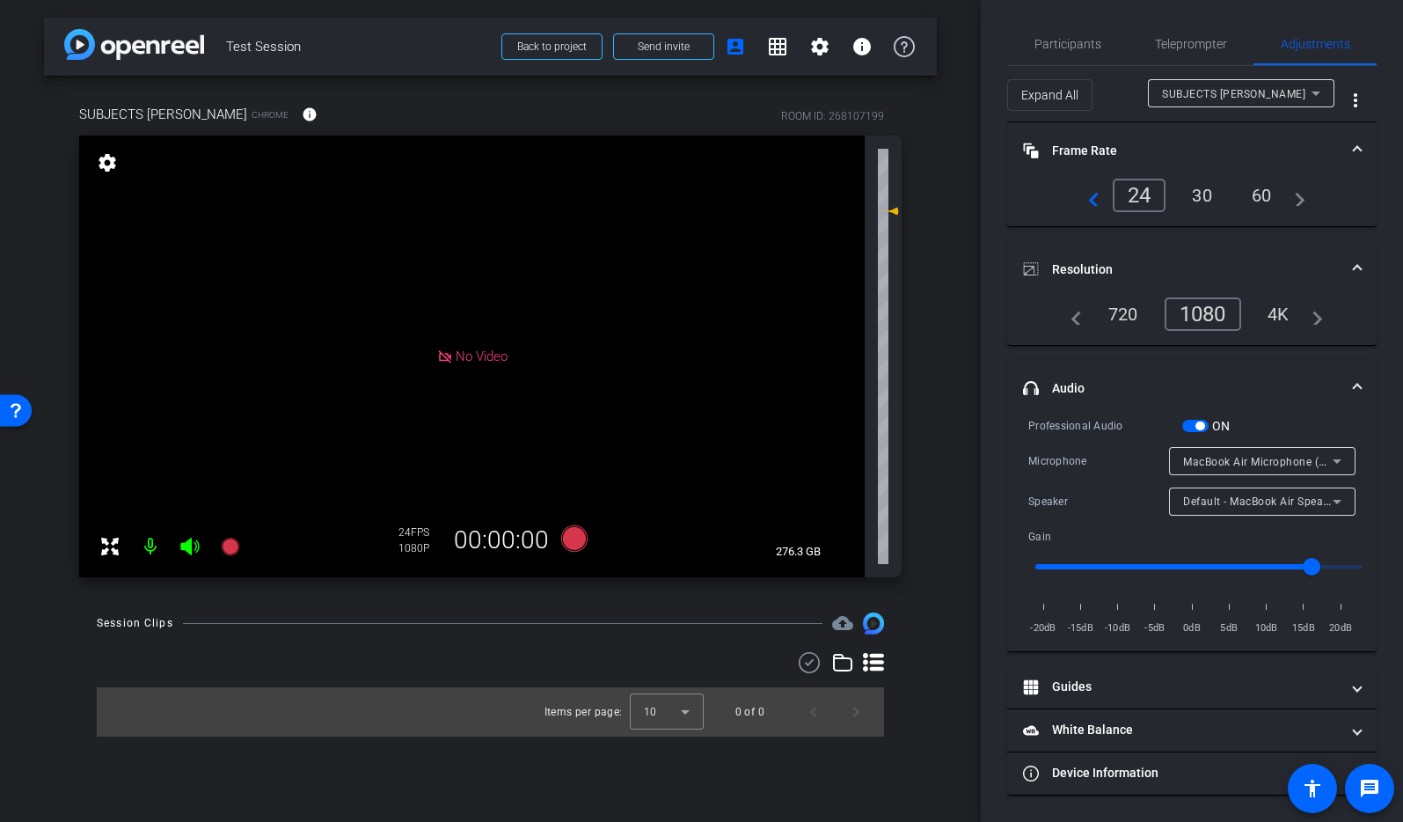
scroll to position [0, 0]
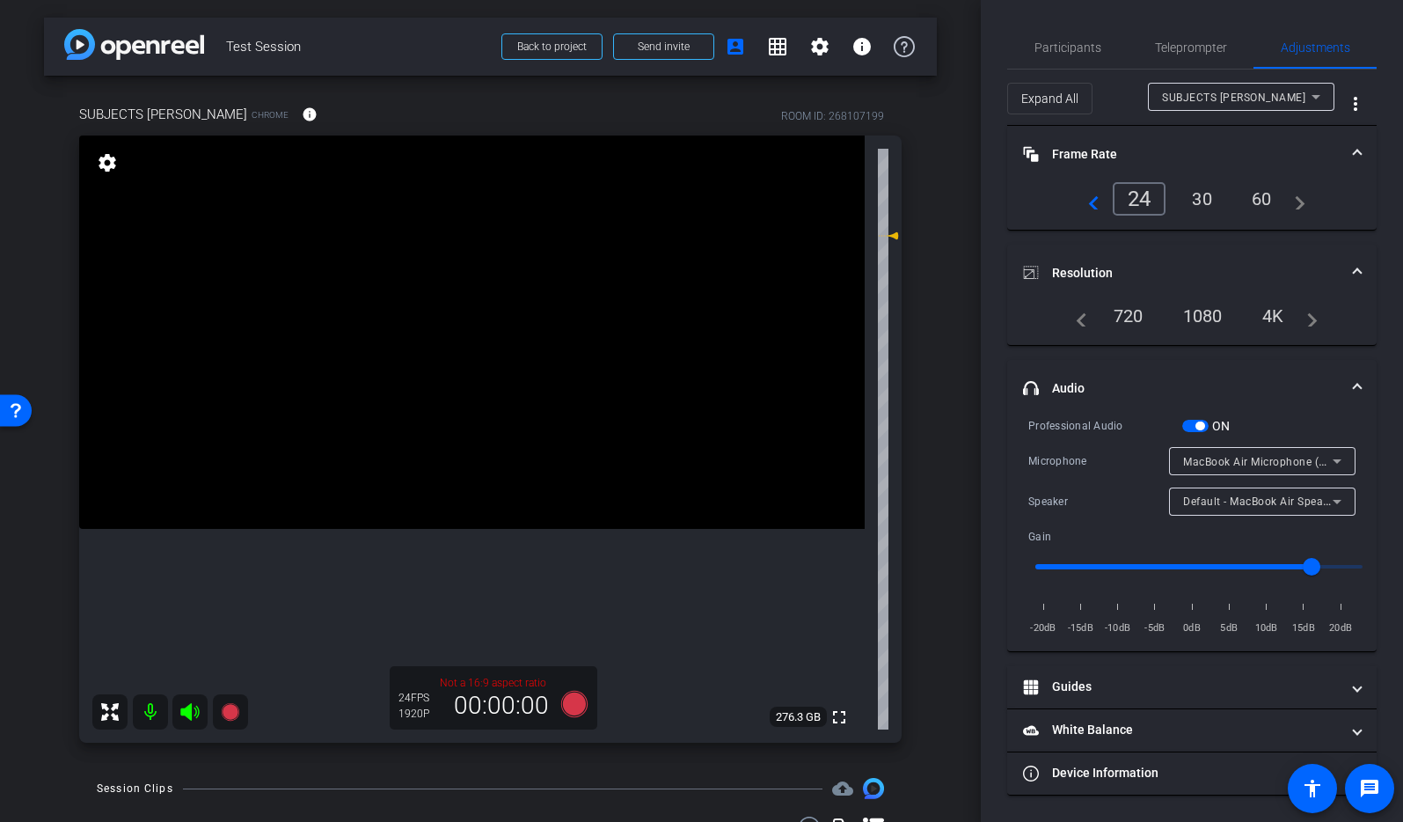
click at [1172, 314] on div "1080" at bounding box center [1203, 316] width 66 height 30
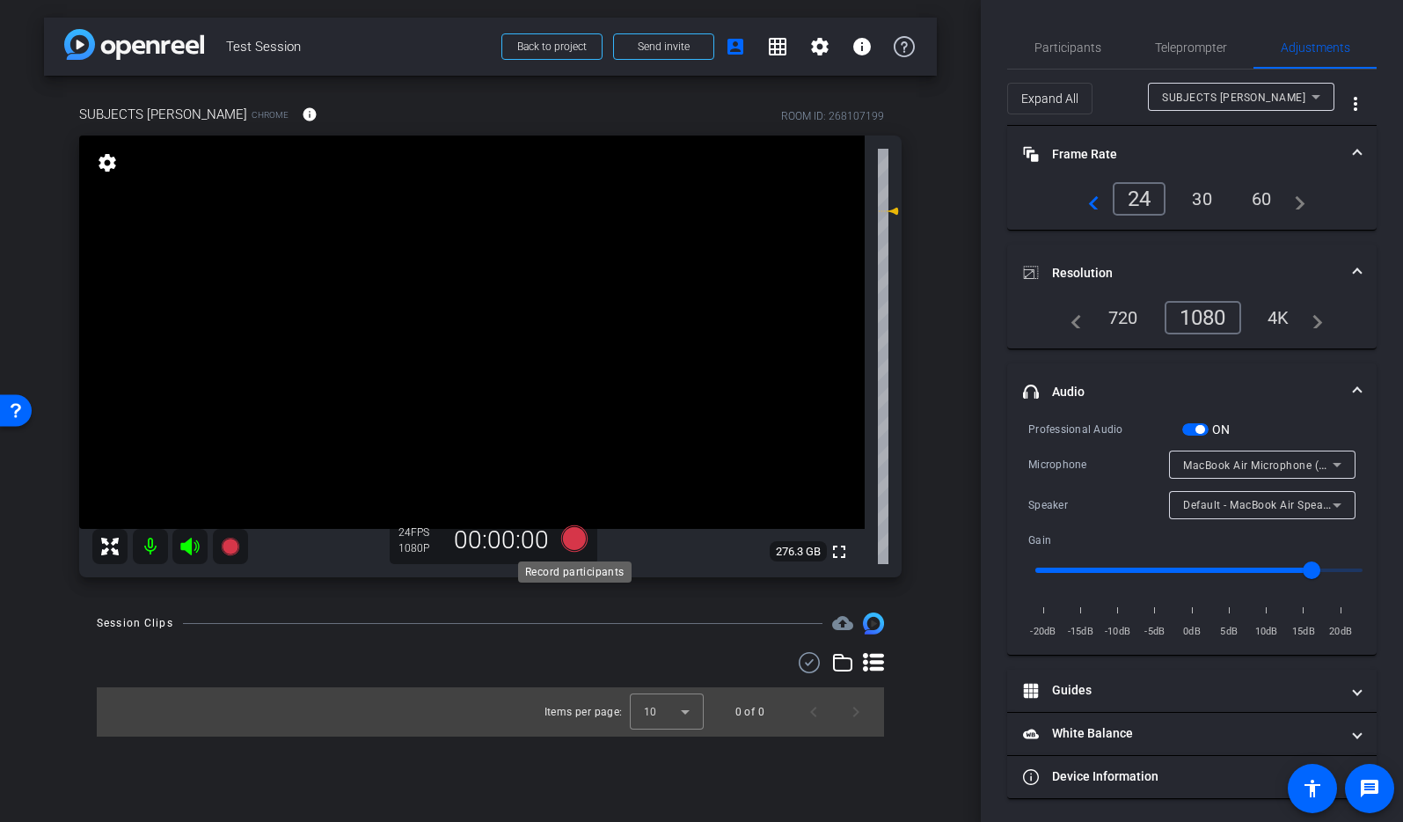
click at [572, 535] on icon at bounding box center [573, 538] width 26 height 26
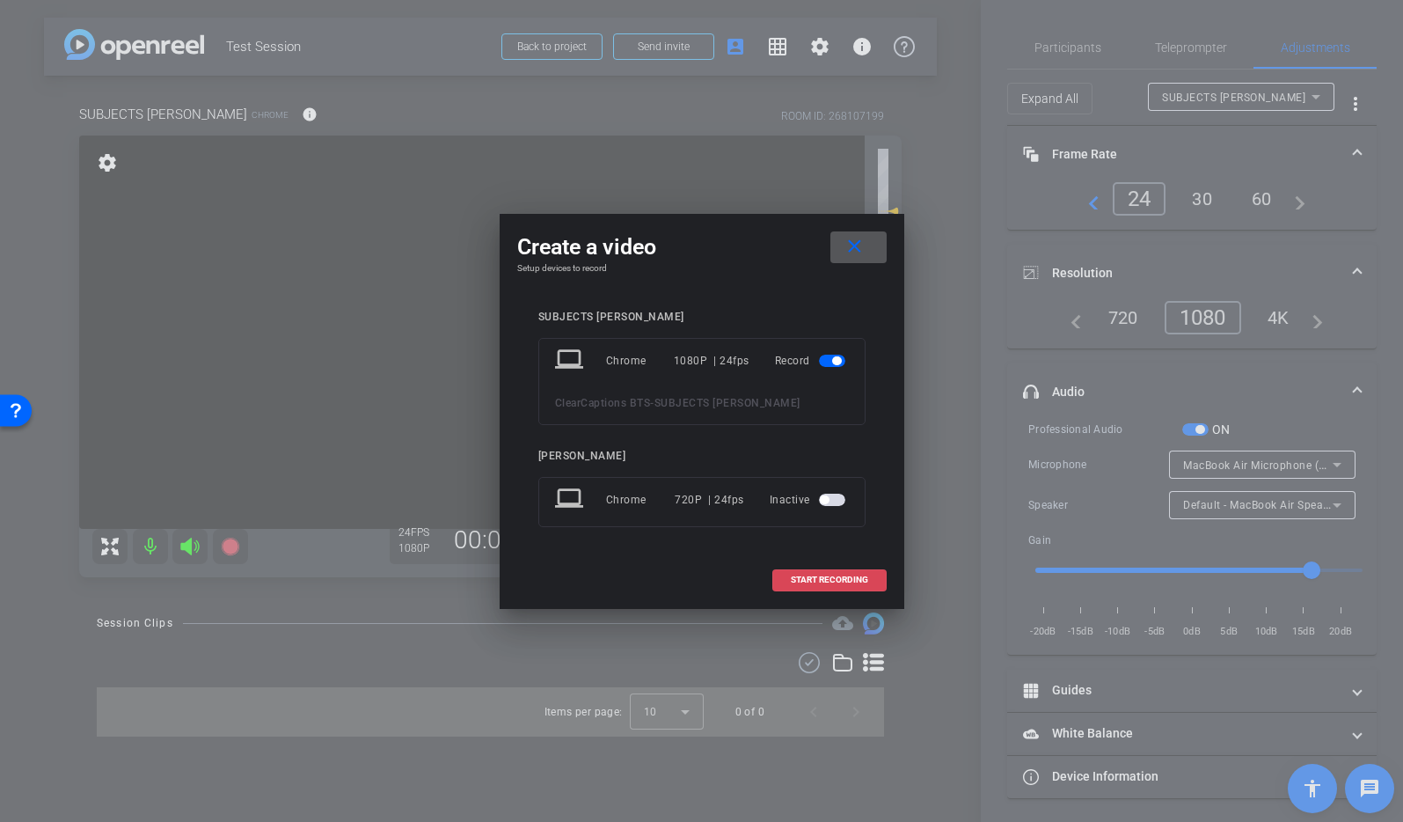
click at [837, 582] on span "START RECORDING" at bounding box center [829, 579] width 77 height 9
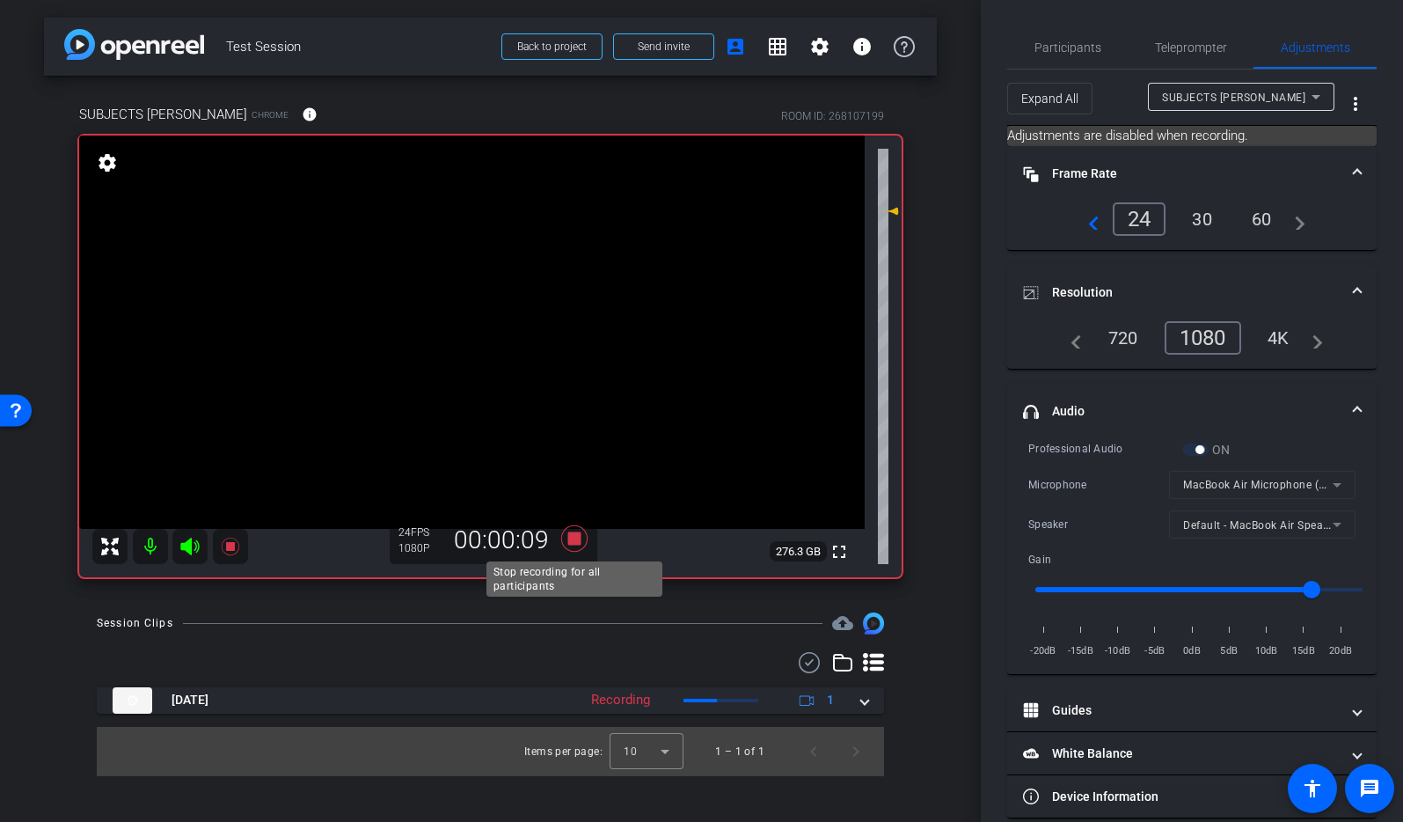
click at [581, 535] on icon at bounding box center [573, 538] width 26 height 26
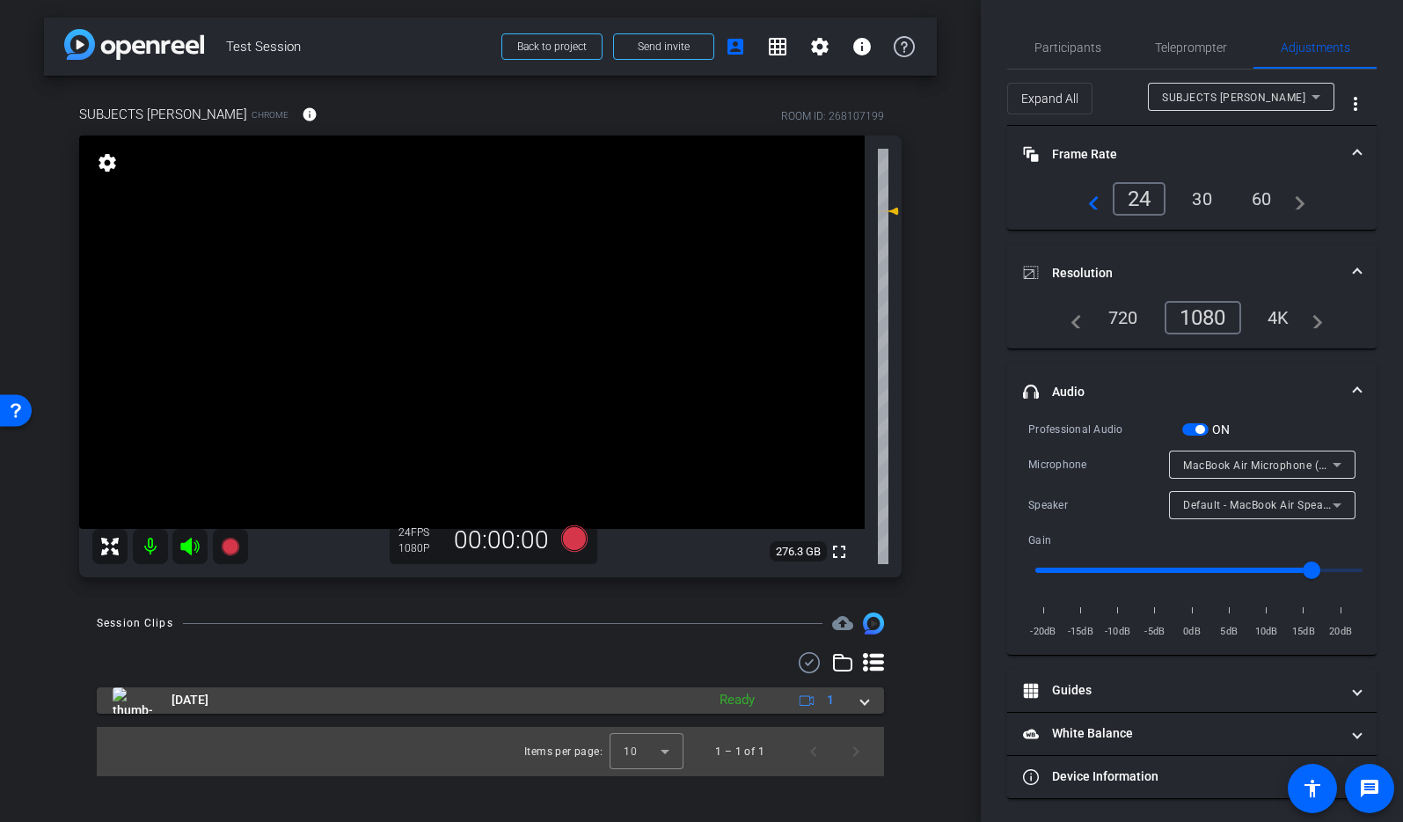
click at [866, 699] on span at bounding box center [864, 700] width 7 height 18
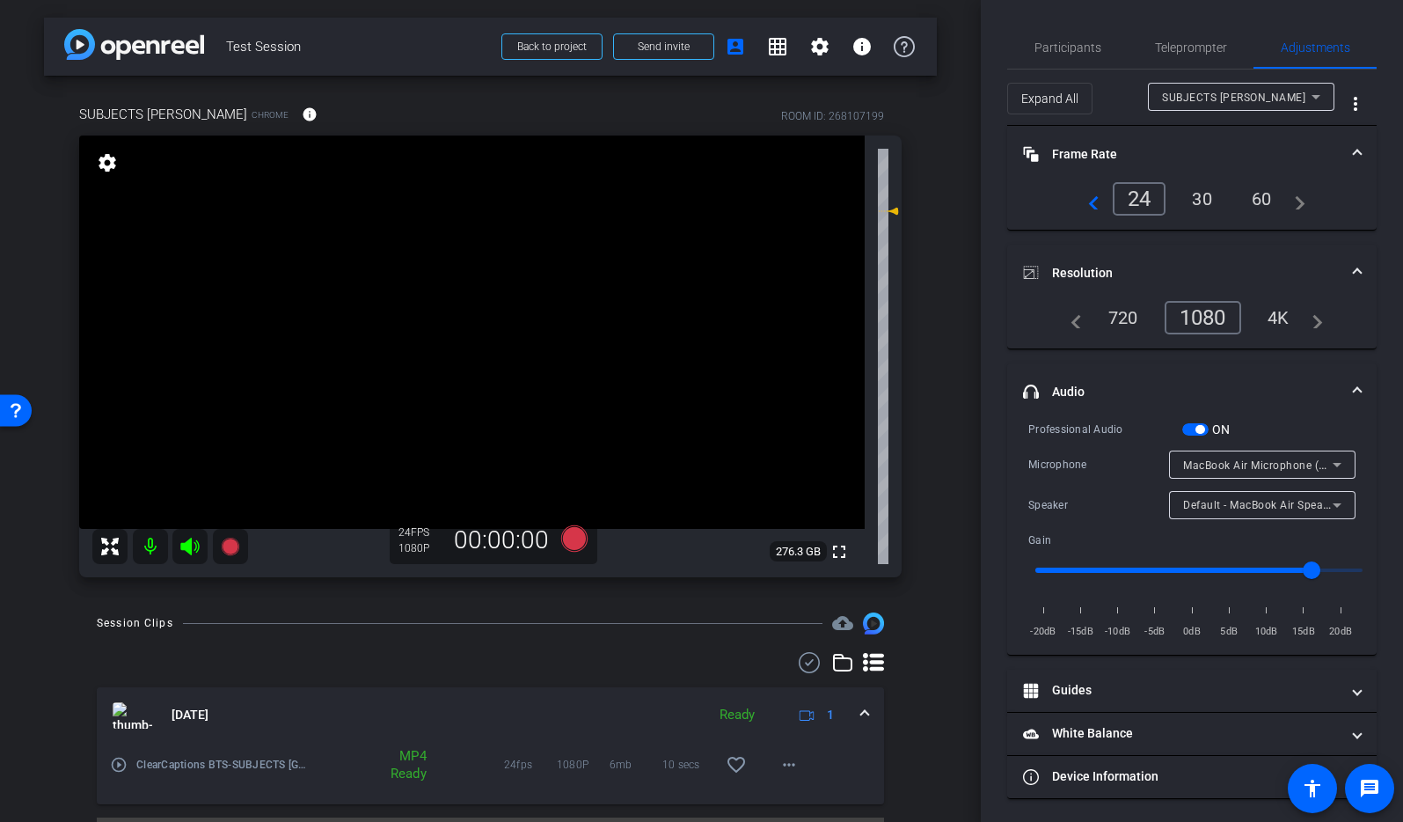
scroll to position [45, 0]
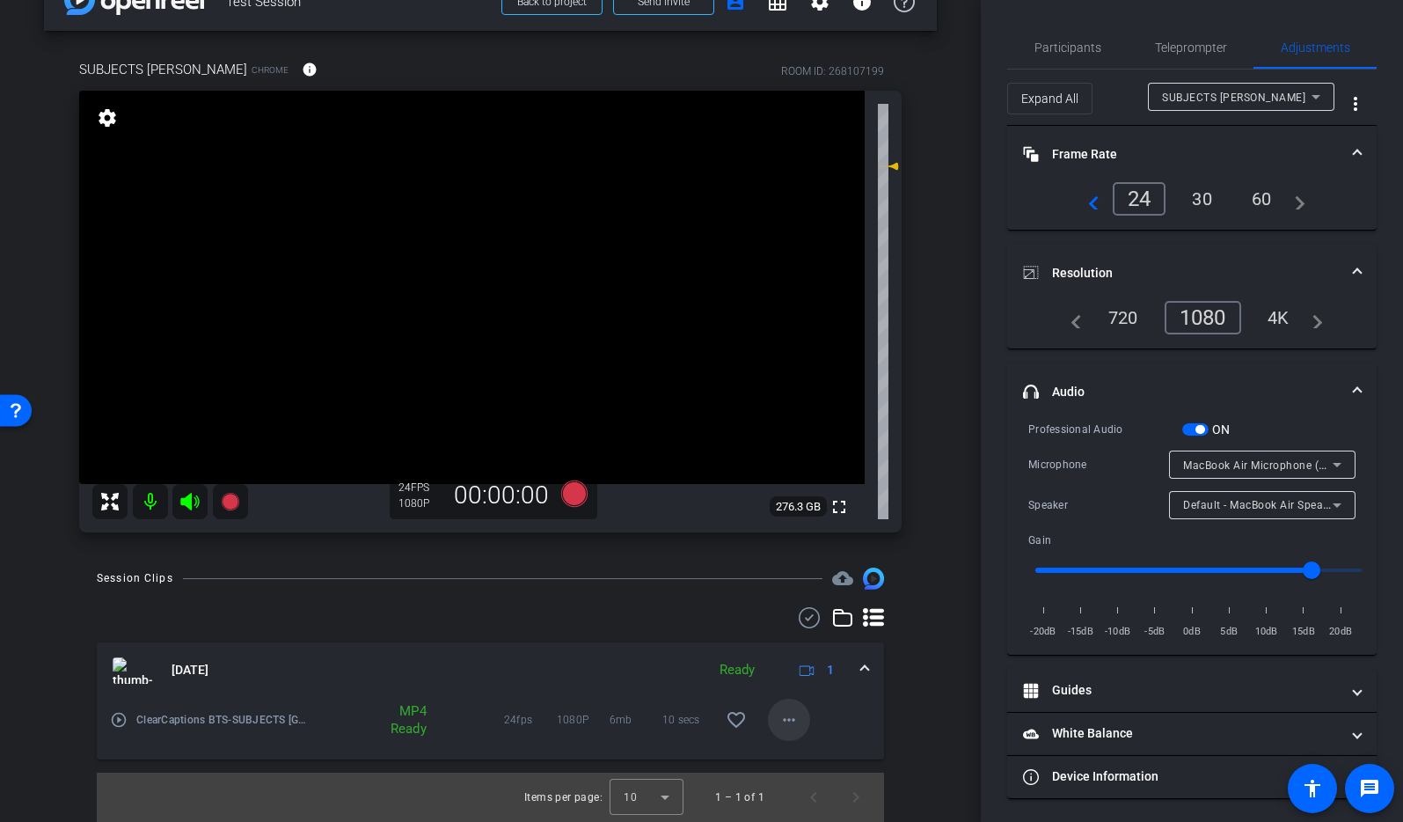
click at [796, 718] on mat-icon "more_horiz" at bounding box center [789, 719] width 21 height 21
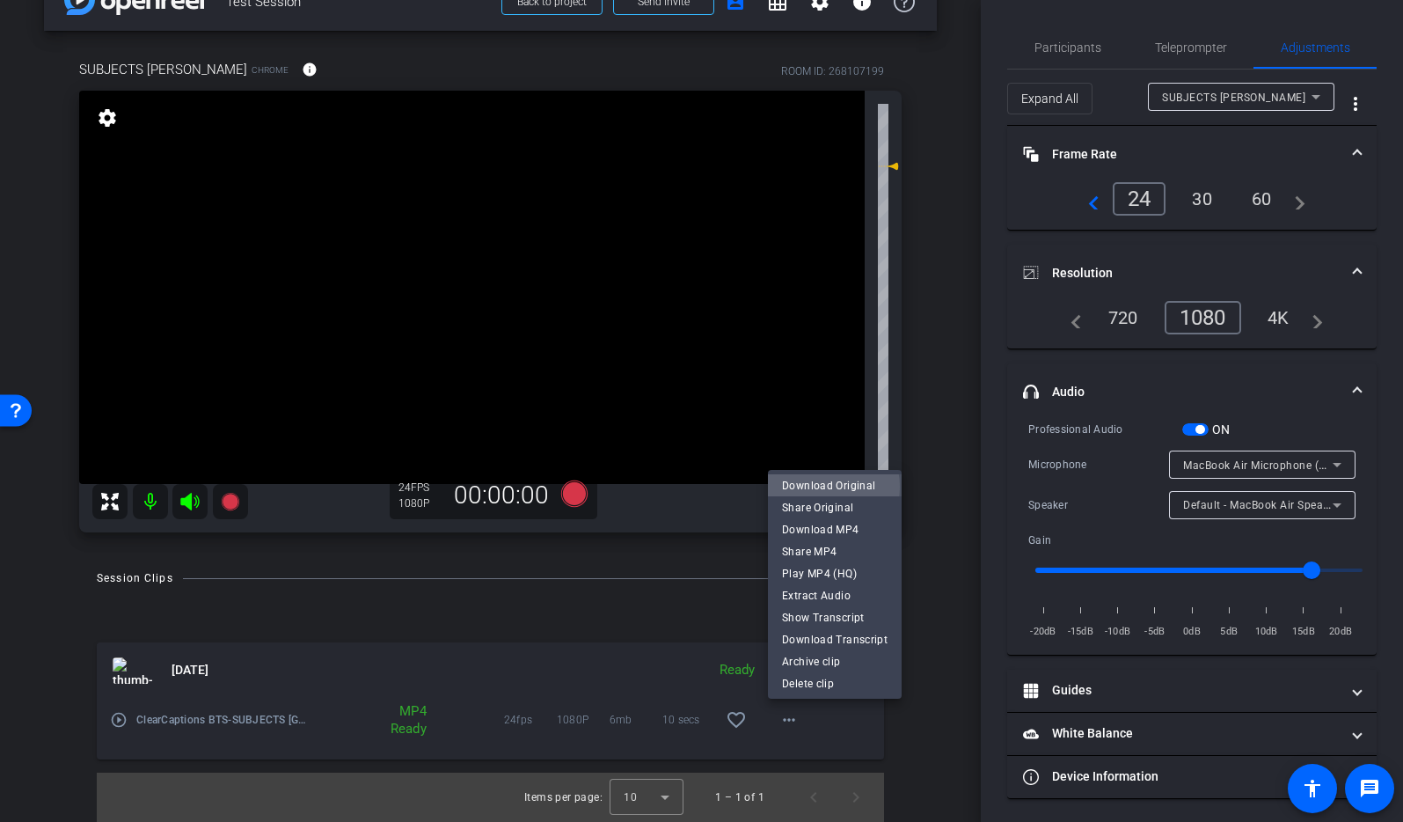
click at [817, 487] on span "Download Original" at bounding box center [835, 484] width 106 height 21
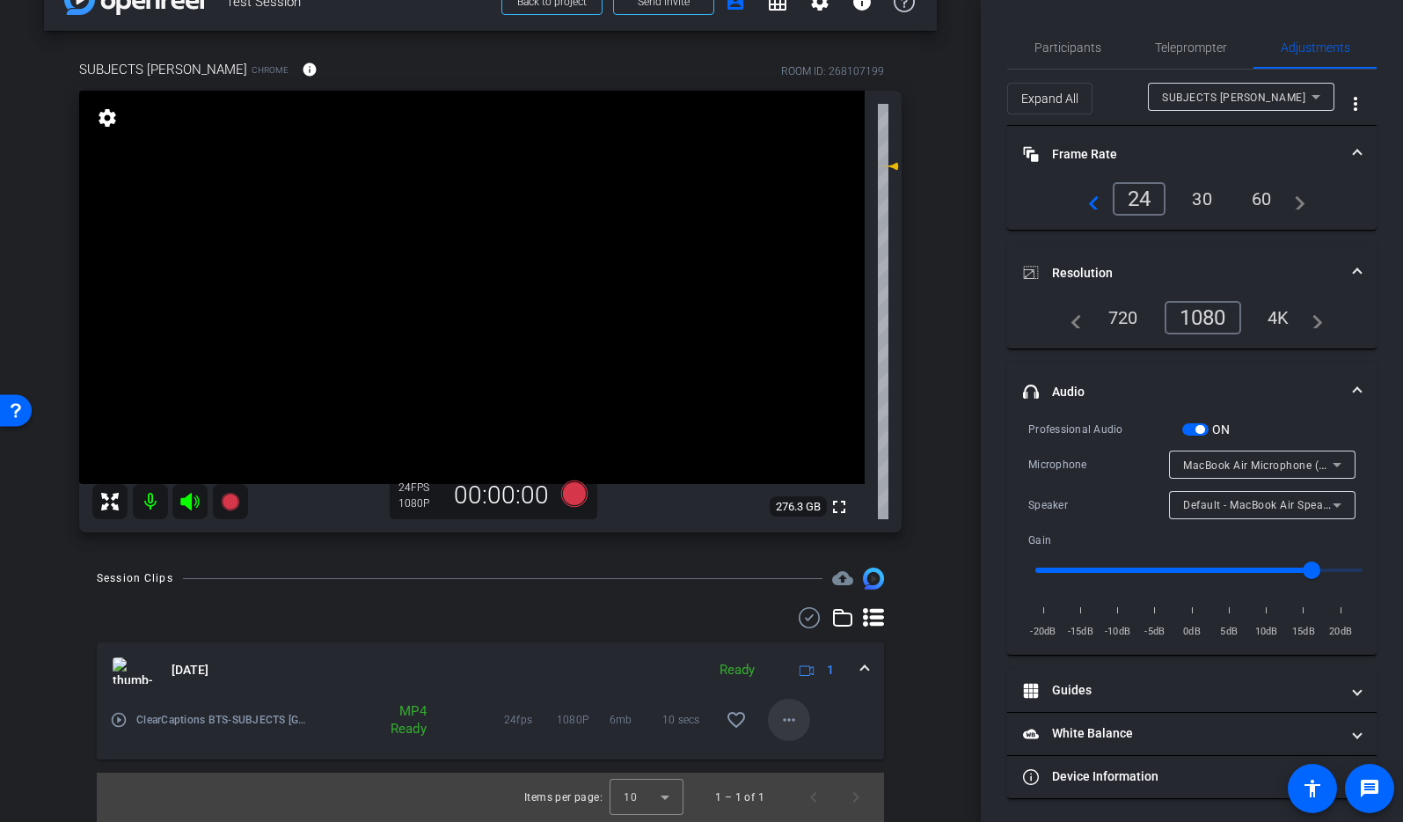
click at [789, 719] on mat-icon "more_horiz" at bounding box center [789, 719] width 21 height 21
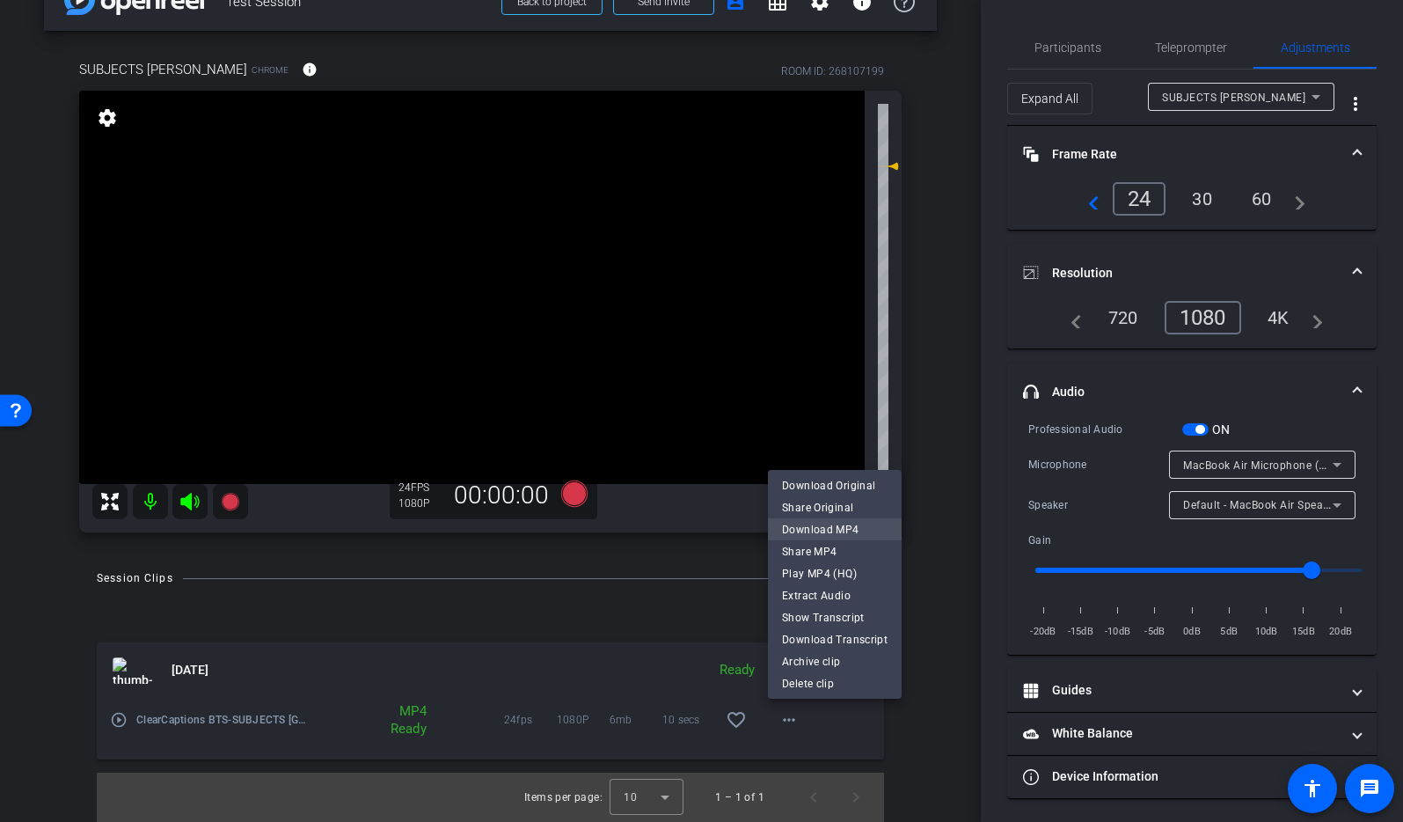
click at [846, 533] on span "Download MP4" at bounding box center [835, 528] width 106 height 21
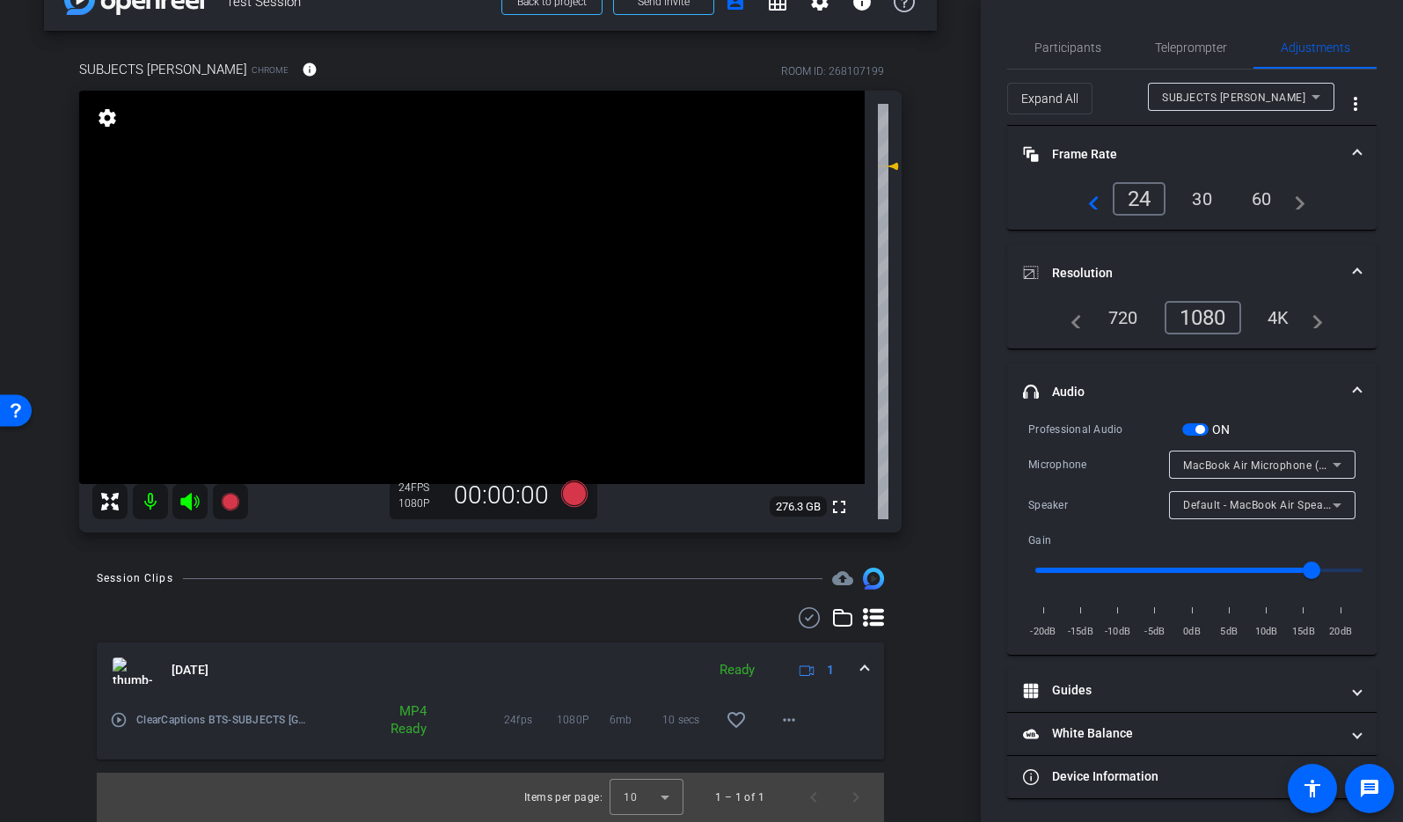
click at [286, 290] on video at bounding box center [472, 287] width 786 height 393
click at [281, 287] on video at bounding box center [472, 287] width 786 height 393
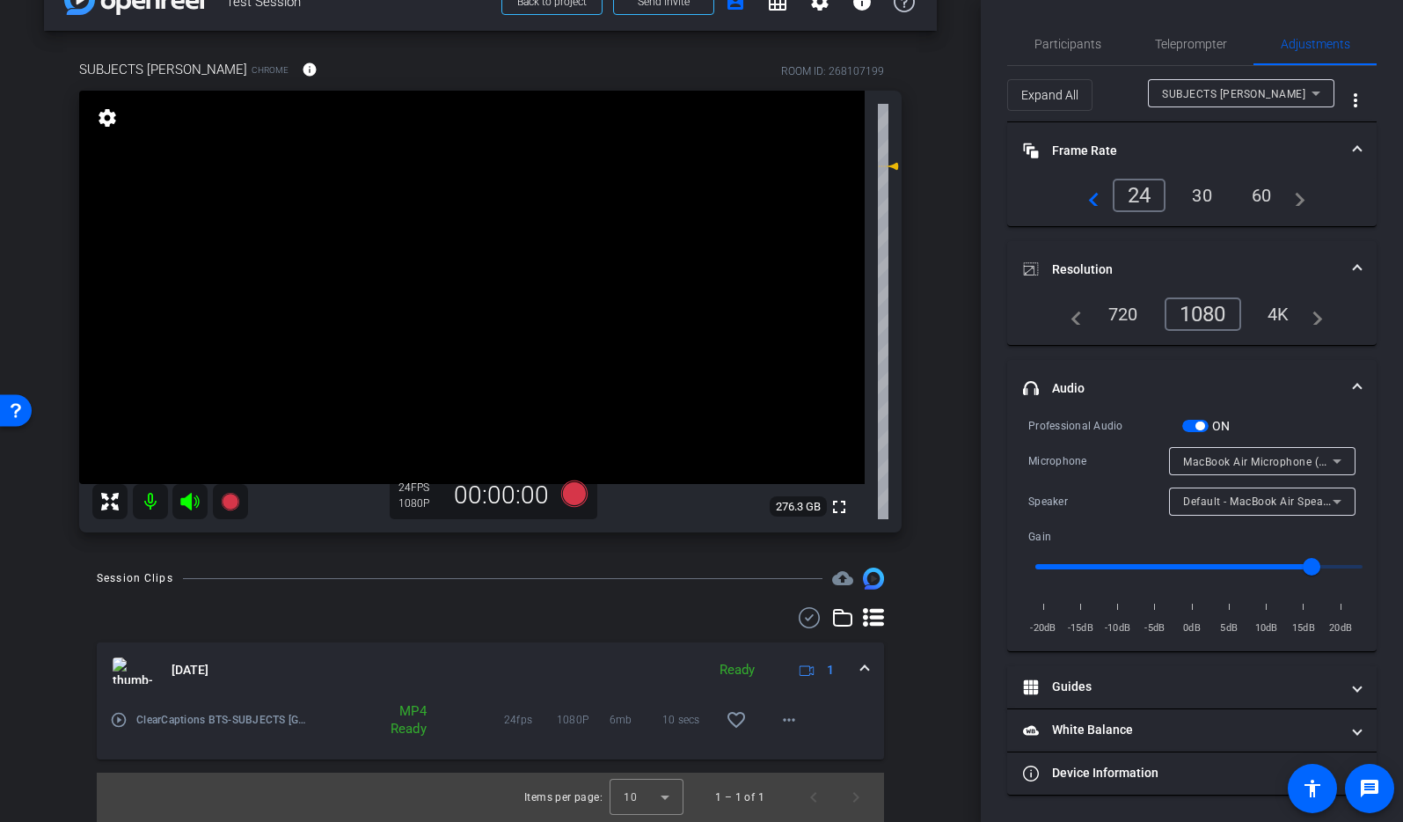
scroll to position [0, 0]
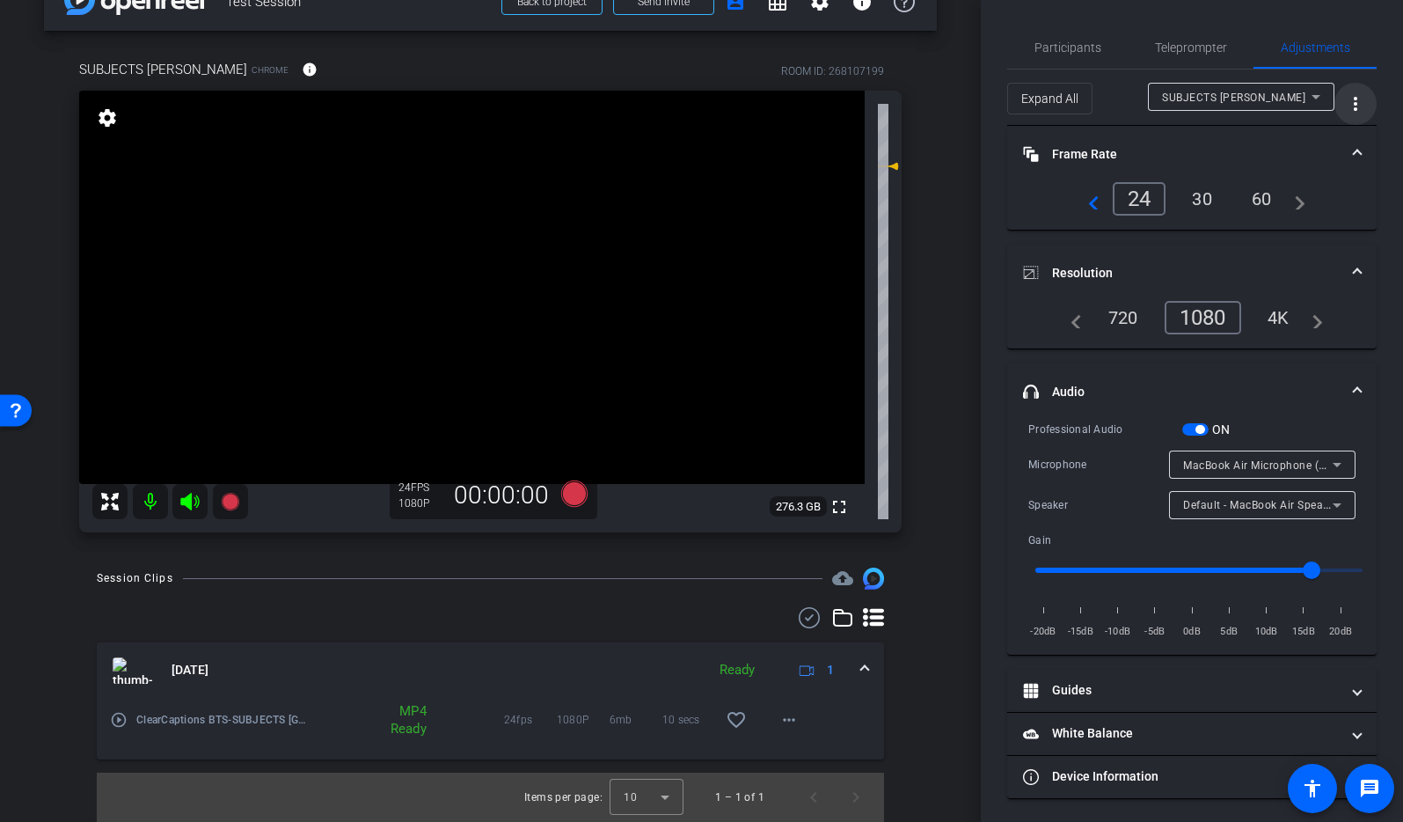
click at [1172, 104] on mat-icon "more_vert" at bounding box center [1355, 103] width 21 height 21
click at [1172, 104] on div at bounding box center [701, 411] width 1403 height 822
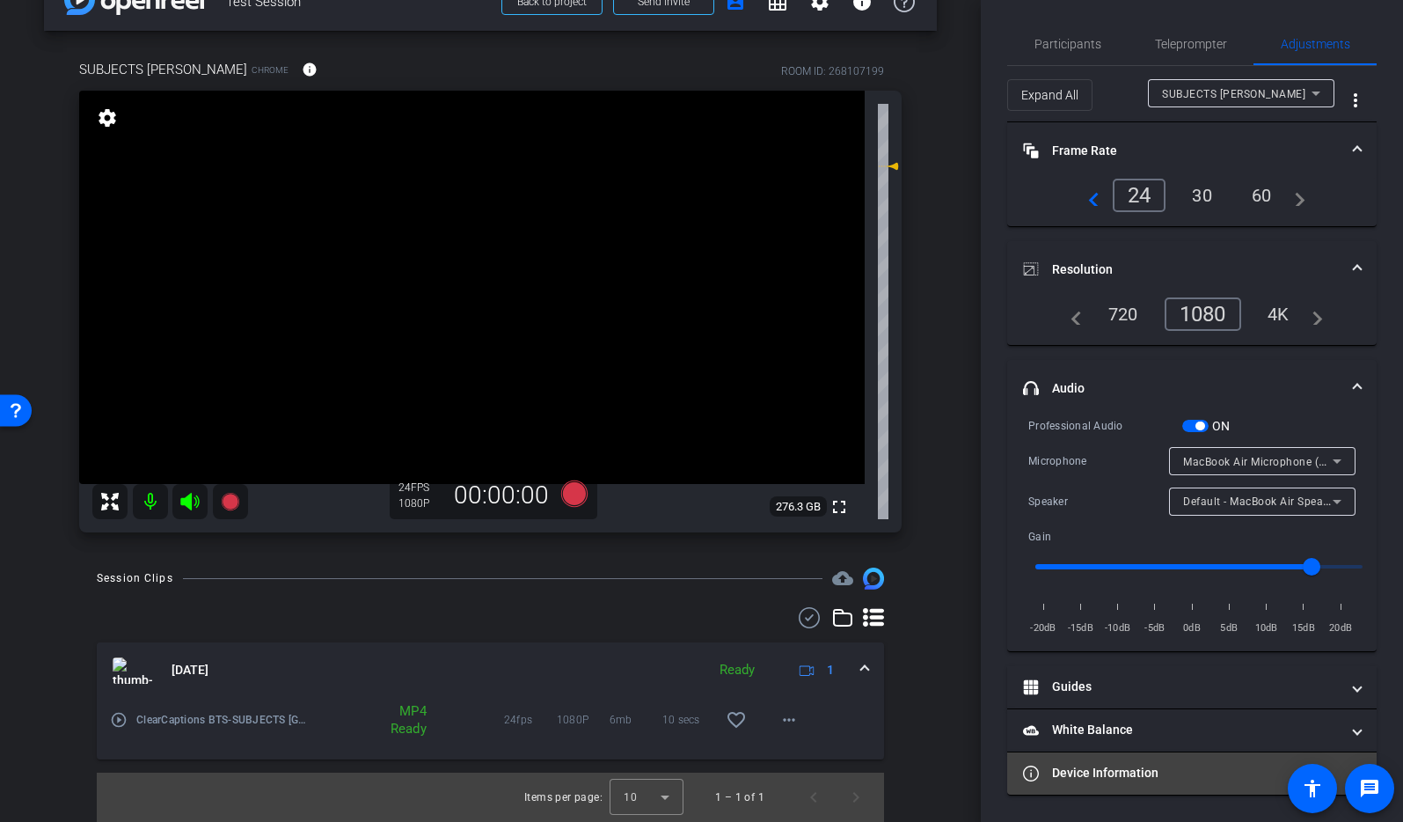
scroll to position [2, 0]
click at [1172, 769] on mat-panel-title "Device Information" at bounding box center [1181, 774] width 317 height 18
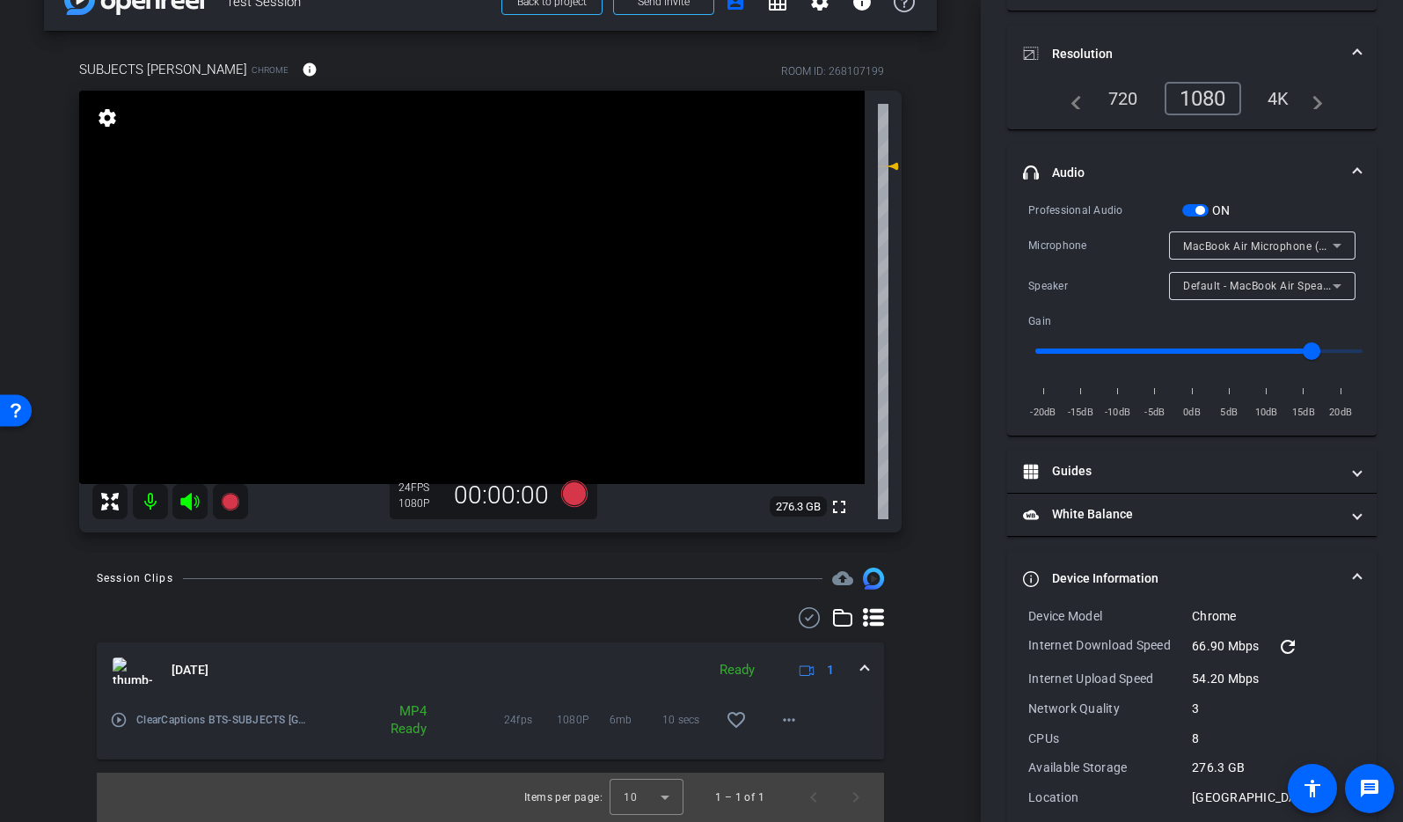
scroll to position [275, 0]
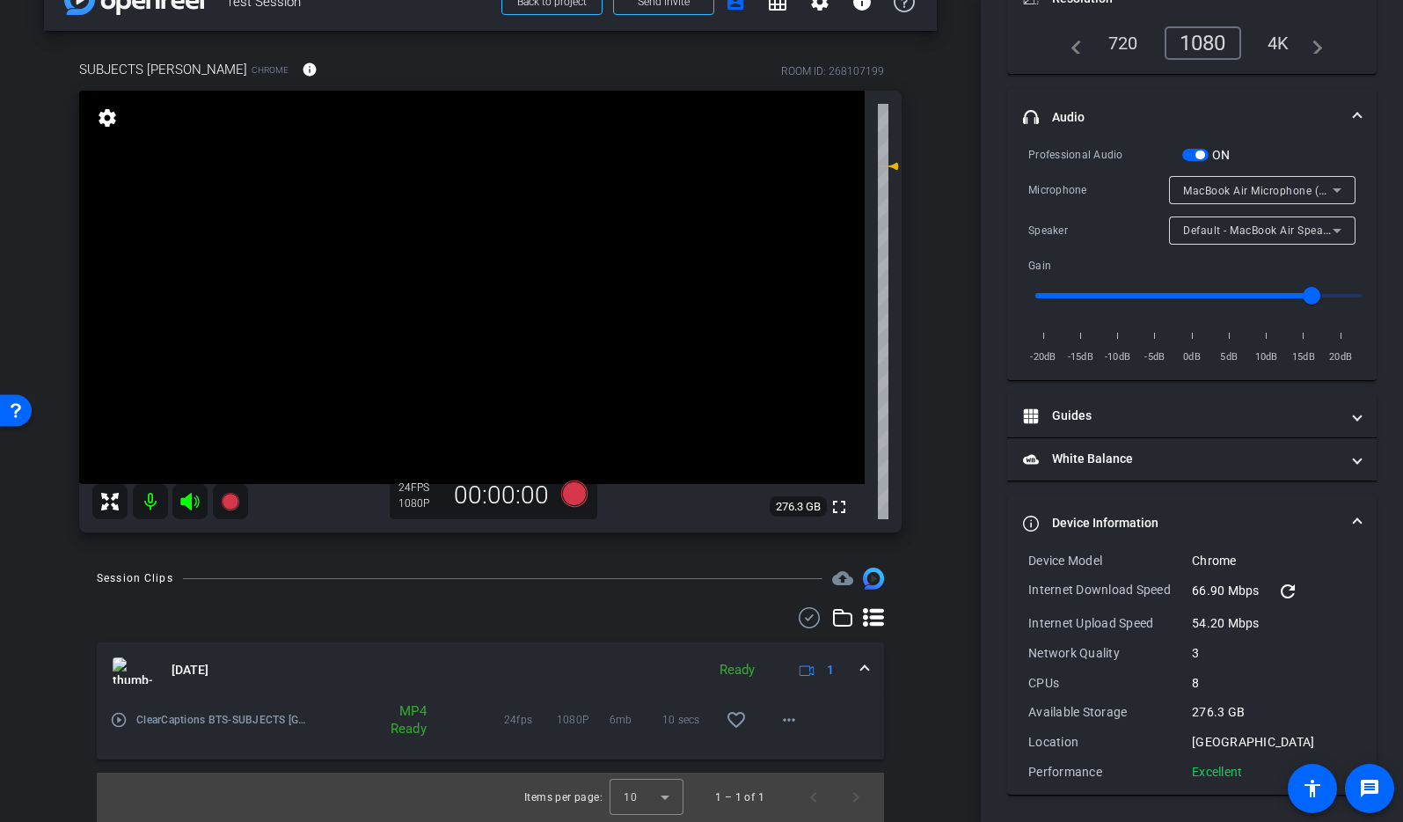
click at [1172, 186] on icon at bounding box center [1337, 189] width 21 height 21
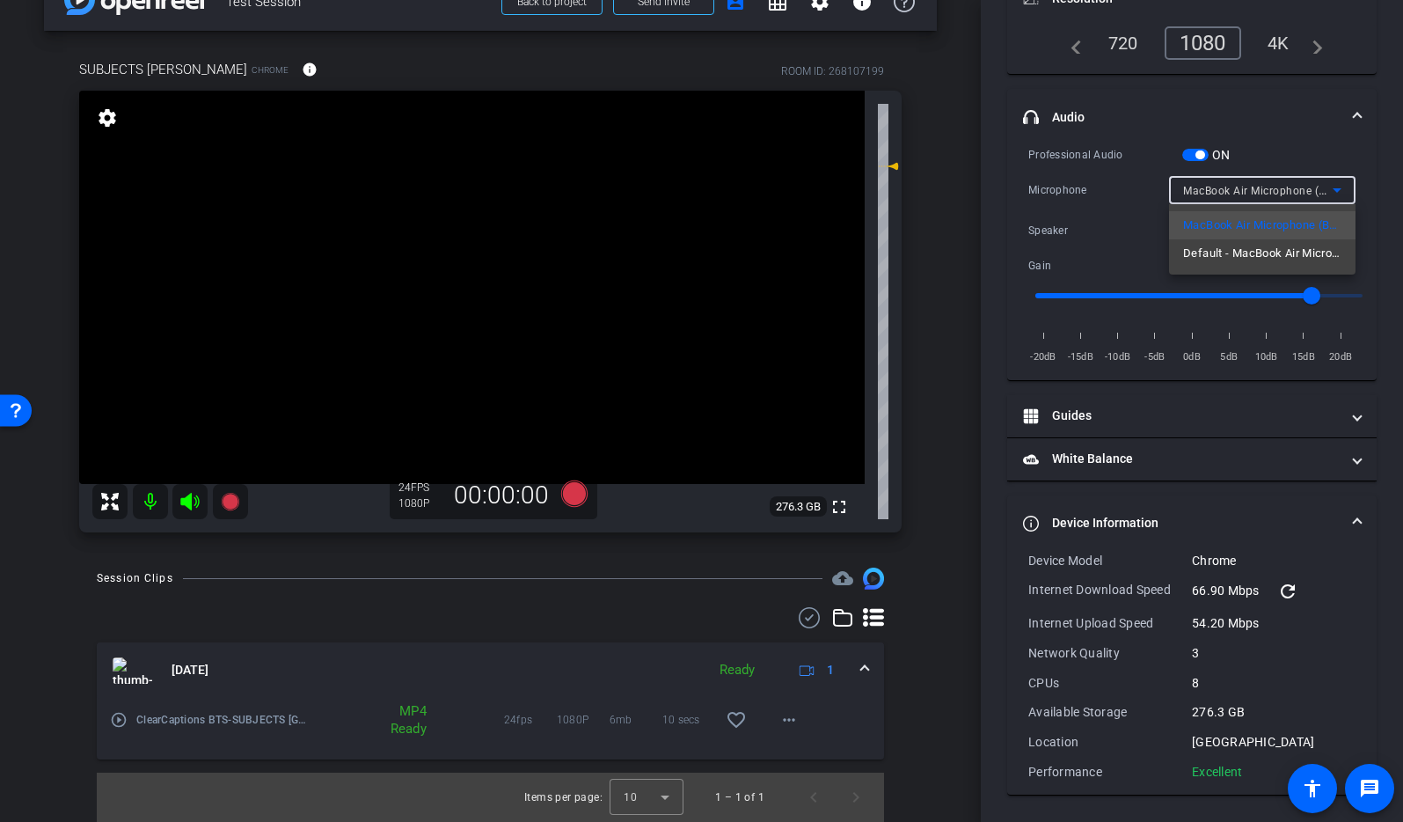
click at [1172, 186] on div at bounding box center [701, 411] width 1403 height 822
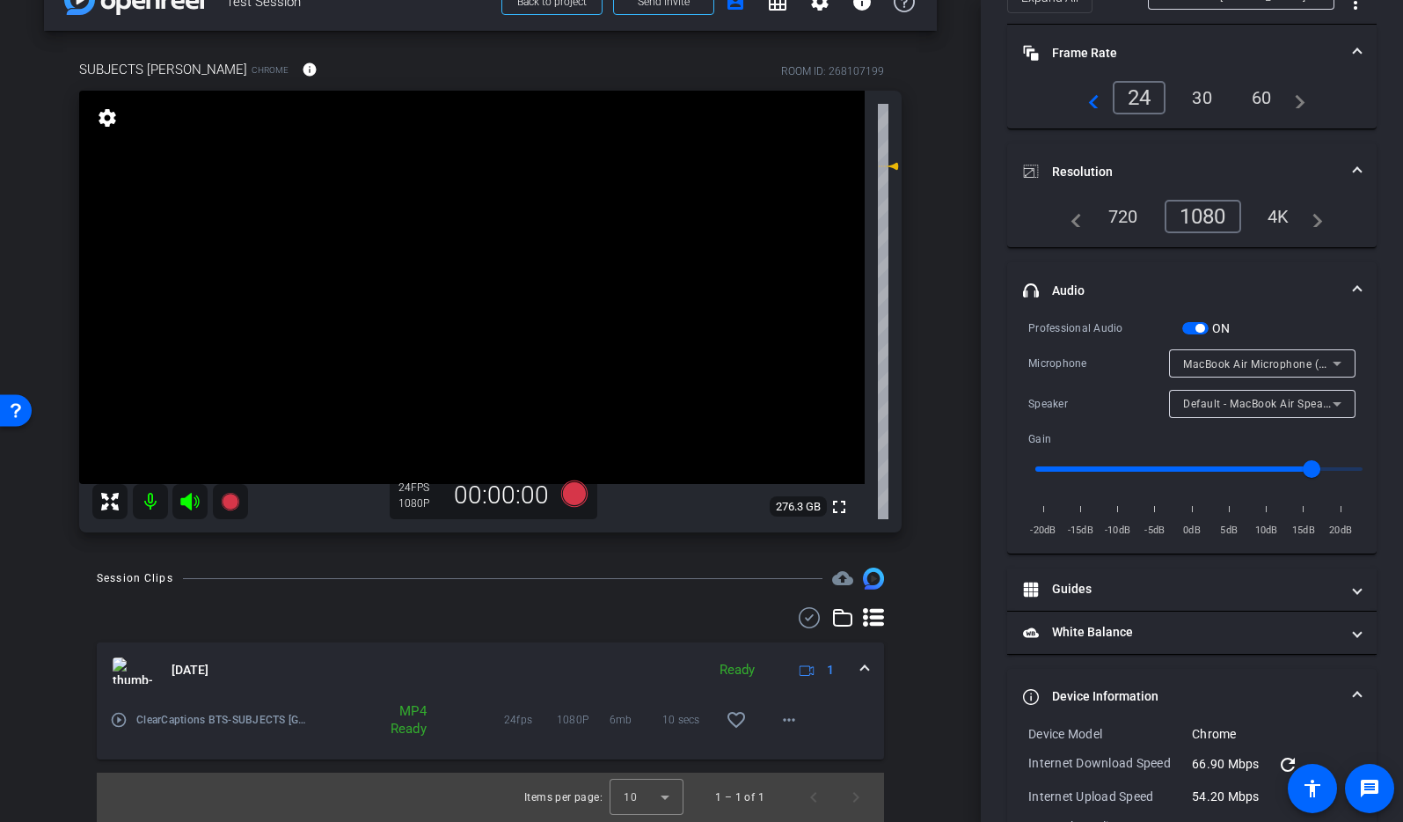
scroll to position [0, 0]
